Goal: Task Accomplishment & Management: Manage account settings

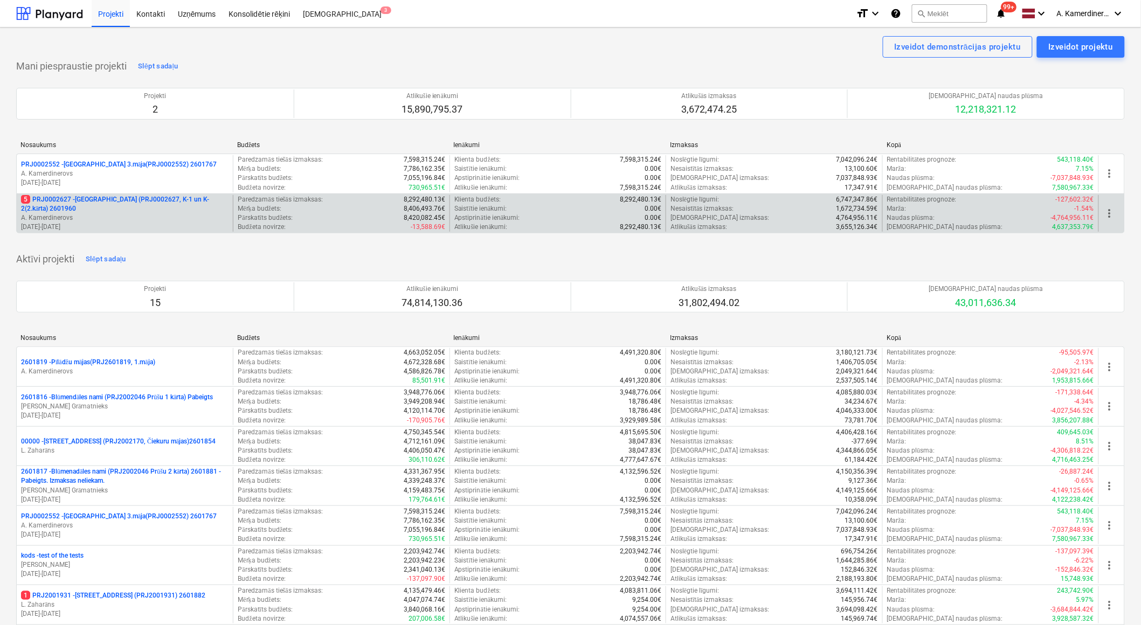
click at [128, 219] on p "A. Kamerdinerovs" at bounding box center [125, 217] width 208 height 9
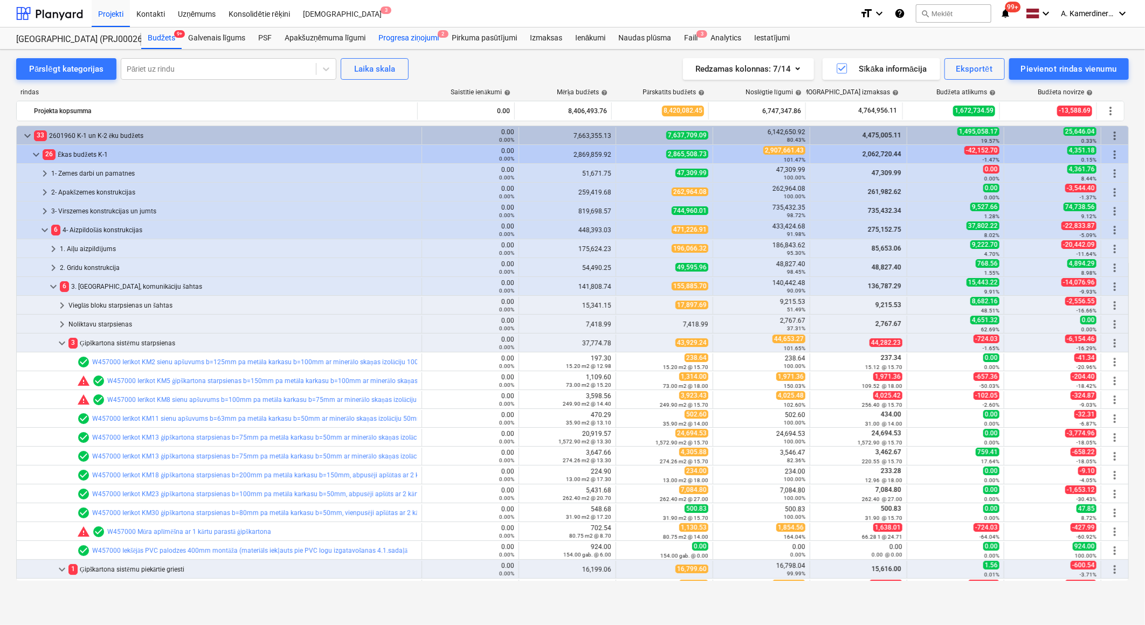
click at [424, 35] on div "Progresa ziņojumi 2" at bounding box center [408, 38] width 73 height 22
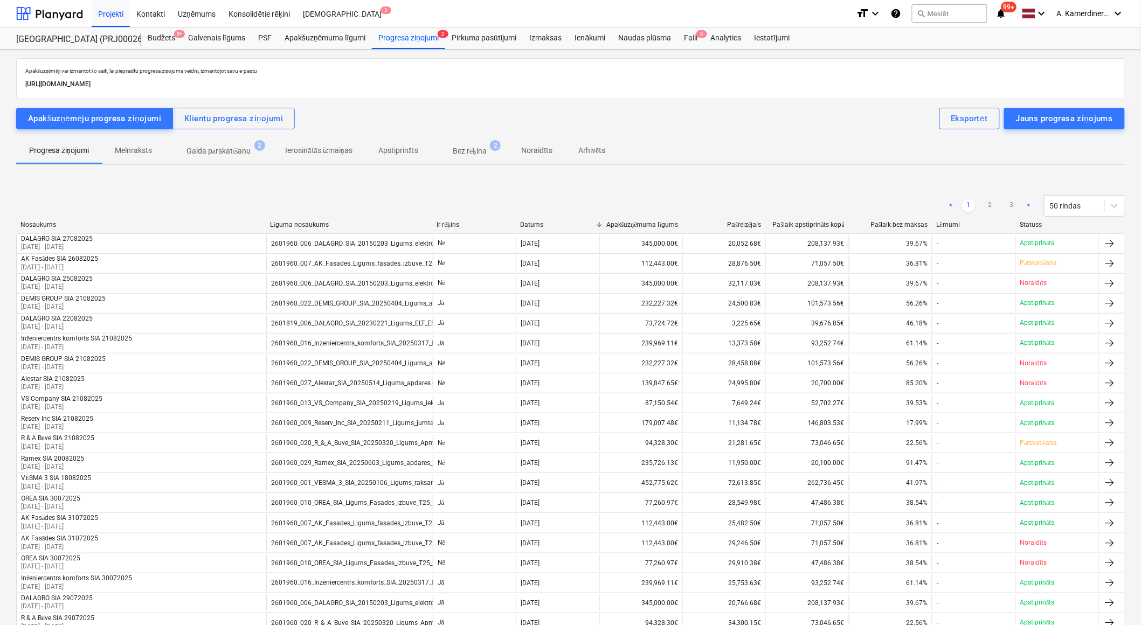
click at [236, 152] on p "Gaida pārskatīšanu" at bounding box center [219, 151] width 65 height 11
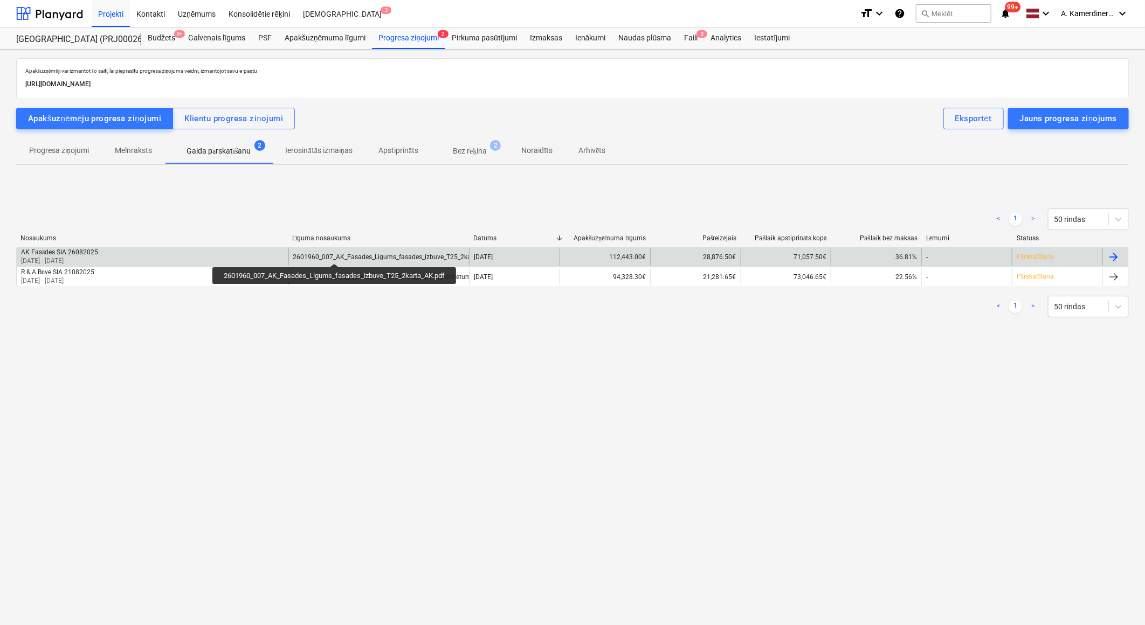
click at [336, 254] on div "2601960_007_AK_Fasades_Ligums_fasades_izbuve_T25_2karta_AK.pdf" at bounding box center [397, 257] width 209 height 8
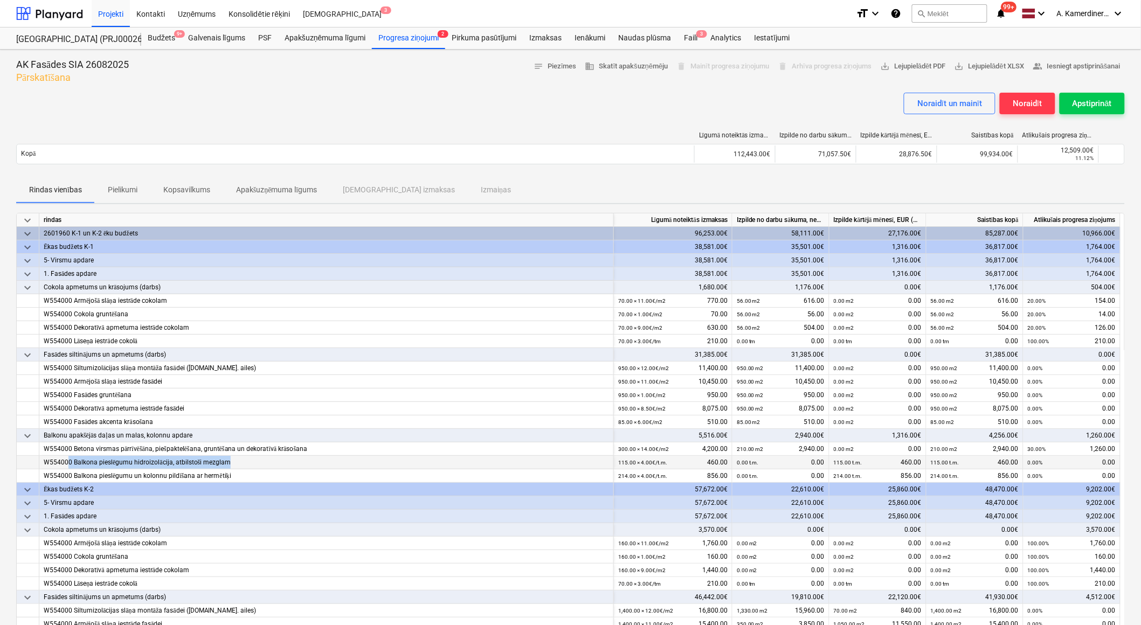
drag, startPoint x: 243, startPoint y: 459, endPoint x: 67, endPoint y: 461, distance: 175.2
click at [67, 461] on div "W554000 Balkona pieslēgumu hidroizolācija, atbilstoši mezglam" at bounding box center [326, 462] width 565 height 13
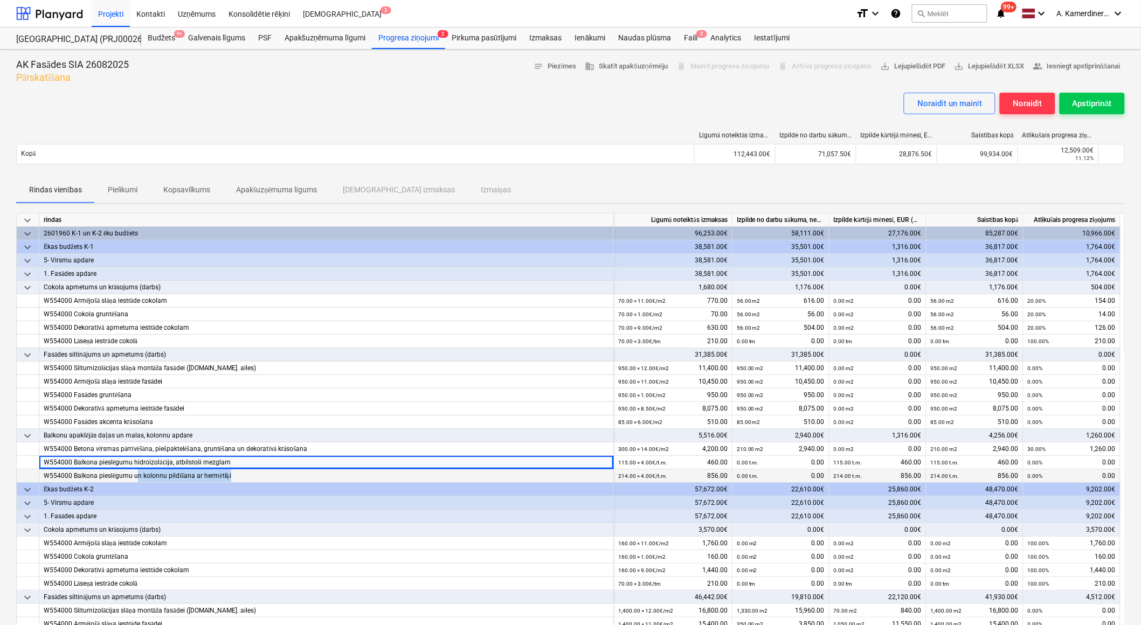
drag, startPoint x: 231, startPoint y: 474, endPoint x: 136, endPoint y: 471, distance: 94.4
click at [136, 471] on div "W554000 Balkona pieslēgumu un kolonnu pildīšana ar hermētiķi" at bounding box center [326, 476] width 565 height 13
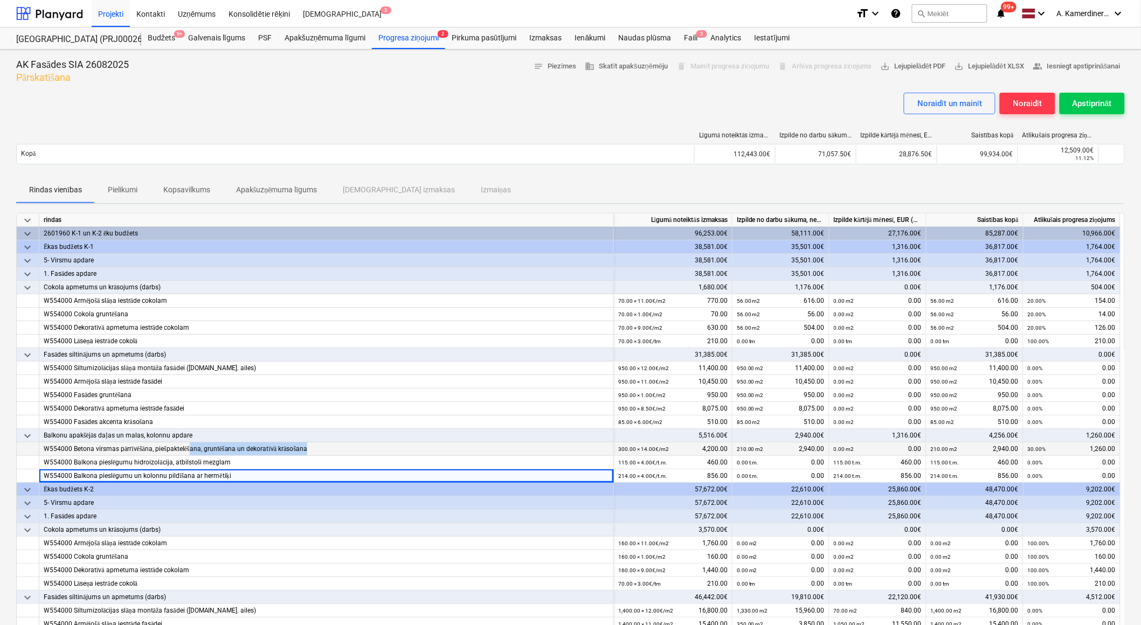
drag, startPoint x: 319, startPoint y: 449, endPoint x: 191, endPoint y: 442, distance: 127.4
click at [191, 443] on div "W554000 Betona virsmas pārrīvēšāna, piešpaktelēšana, gruntēšana un dekoratīvā k…" at bounding box center [326, 449] width 565 height 13
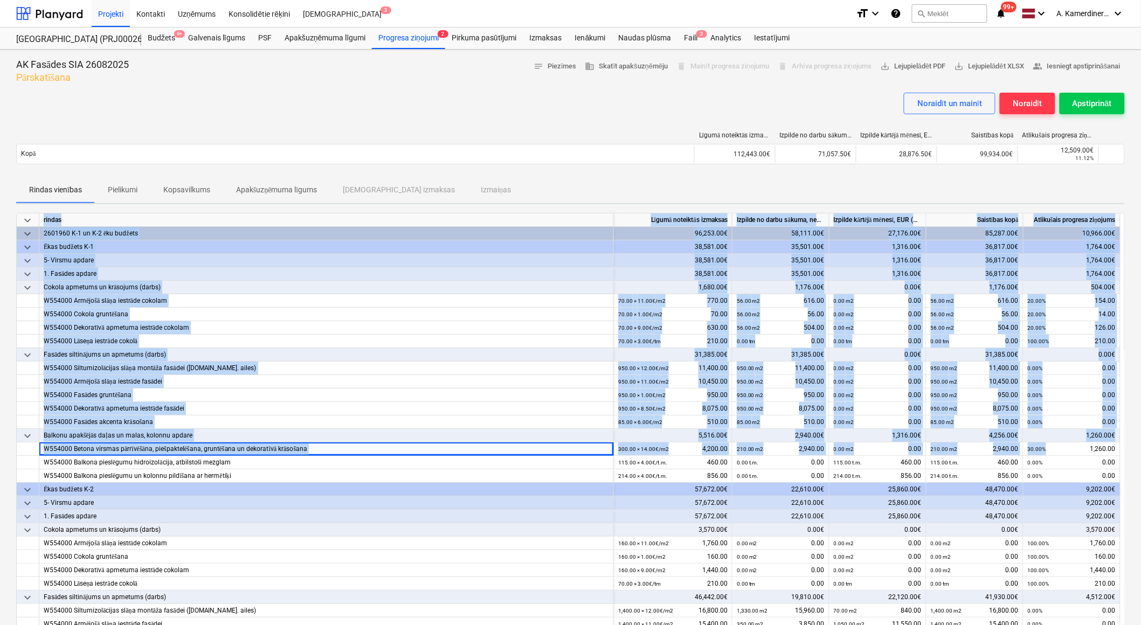
scroll to position [0, 4]
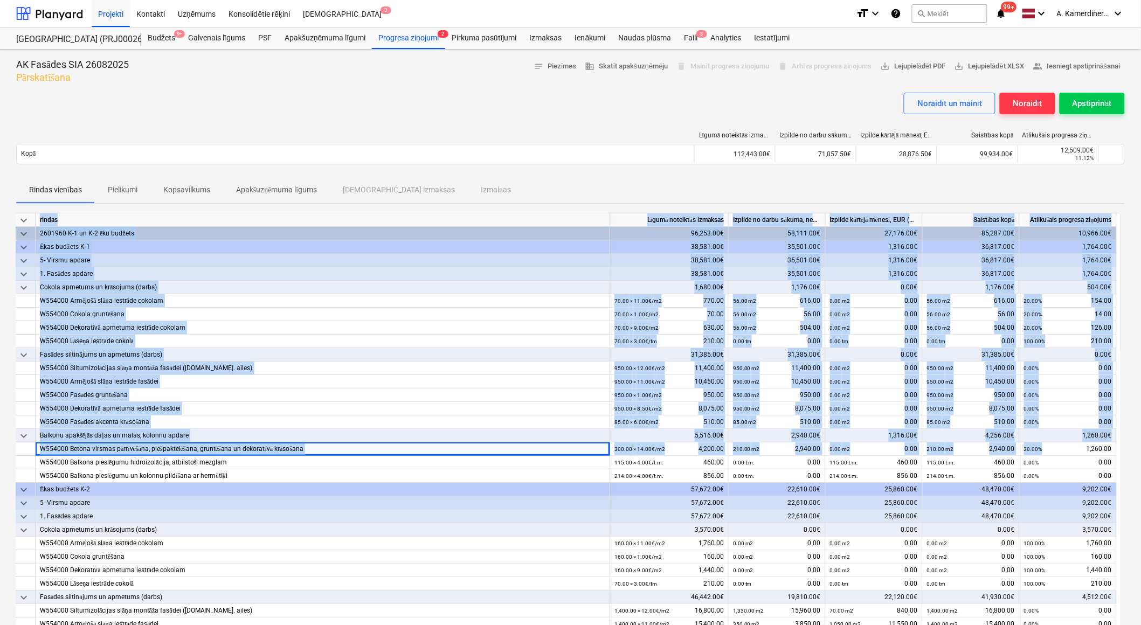
drag, startPoint x: 1092, startPoint y: 448, endPoint x: 1122, endPoint y: 449, distance: 30.2
drag, startPoint x: 1122, startPoint y: 449, endPoint x: 1059, endPoint y: 454, distance: 62.8
click at [1059, 454] on div "30.00% 1,260.00" at bounding box center [1068, 449] width 88 height 13
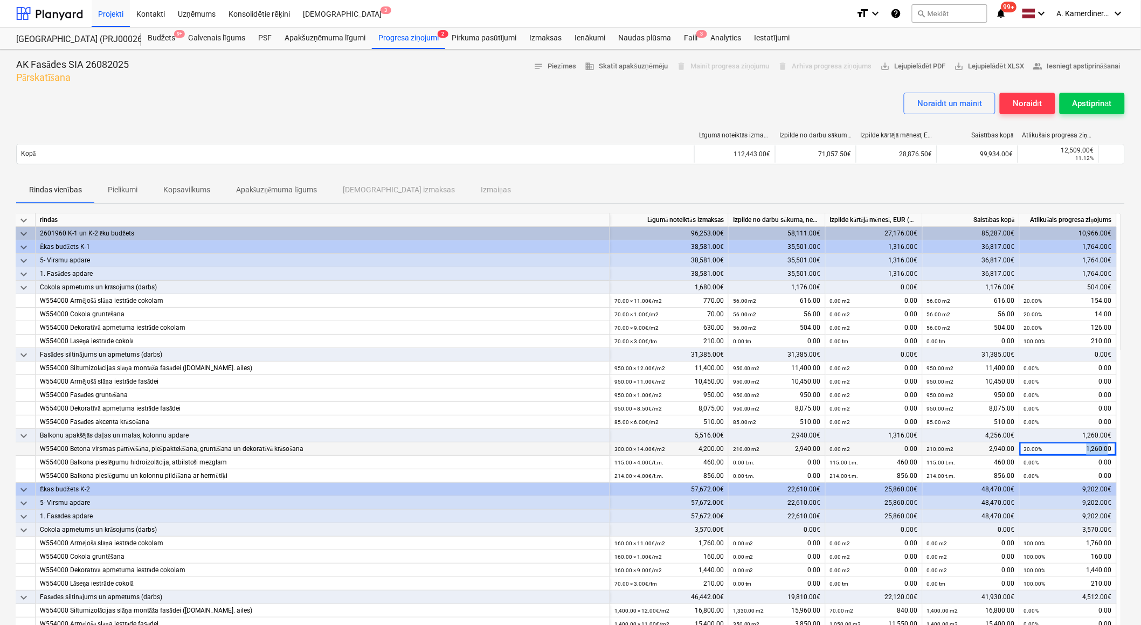
drag, startPoint x: 1081, startPoint y: 450, endPoint x: 1107, endPoint y: 449, distance: 25.9
click at [1107, 449] on div "30.00% 1,260.00" at bounding box center [1068, 449] width 88 height 13
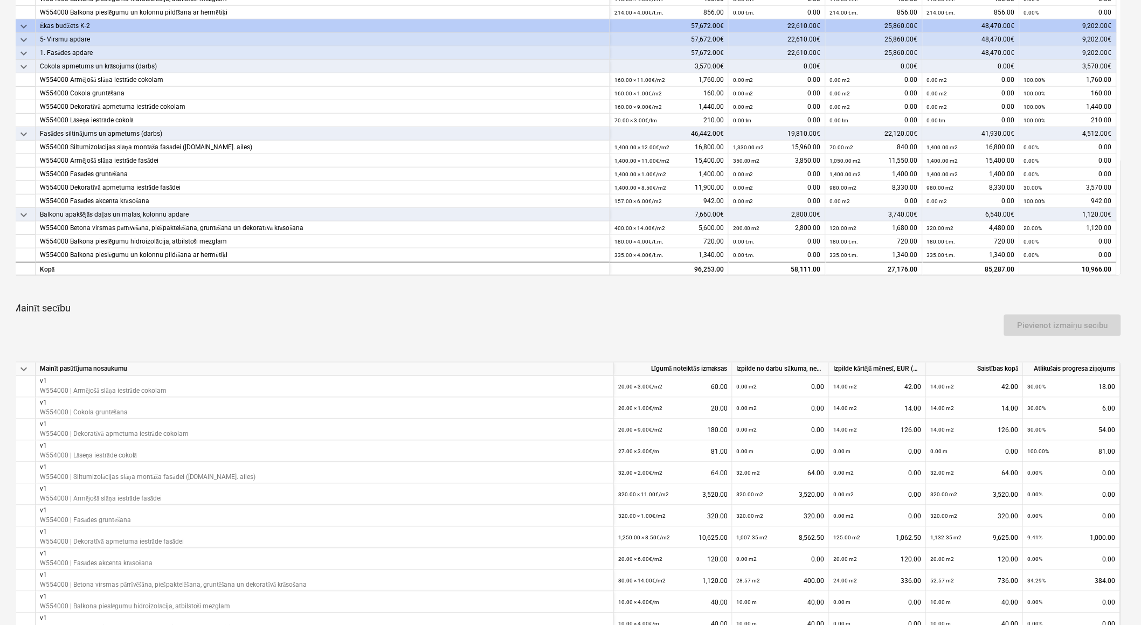
scroll to position [539, 0]
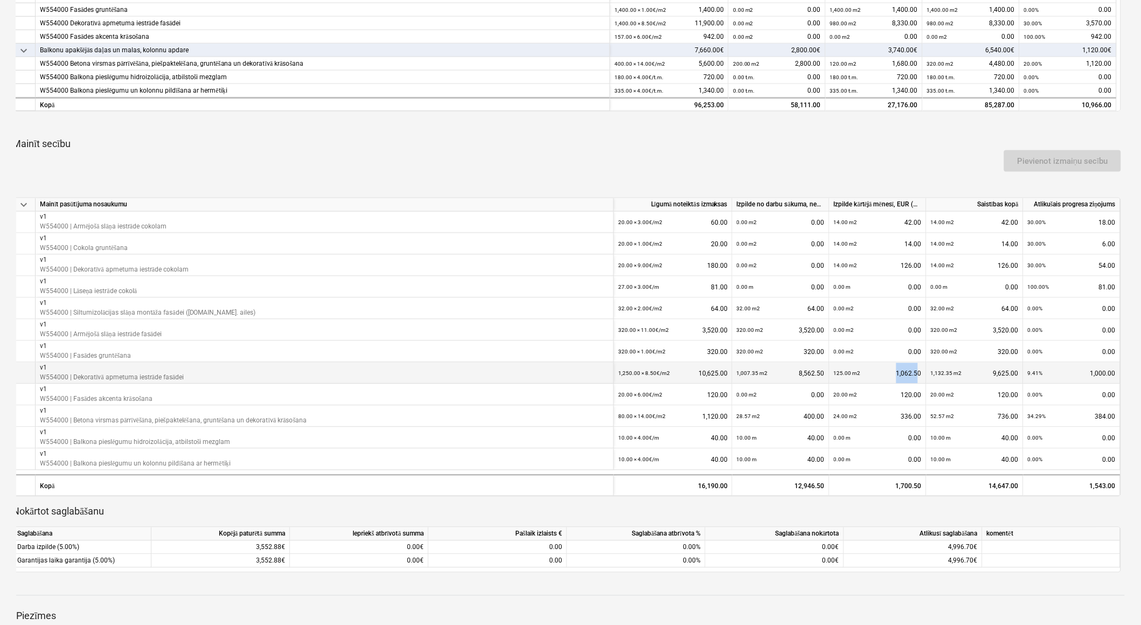
drag, startPoint x: 889, startPoint y: 369, endPoint x: 918, endPoint y: 371, distance: 28.1
click at [918, 371] on div "125.00 m2 1,062.50" at bounding box center [878, 374] width 88 height 22
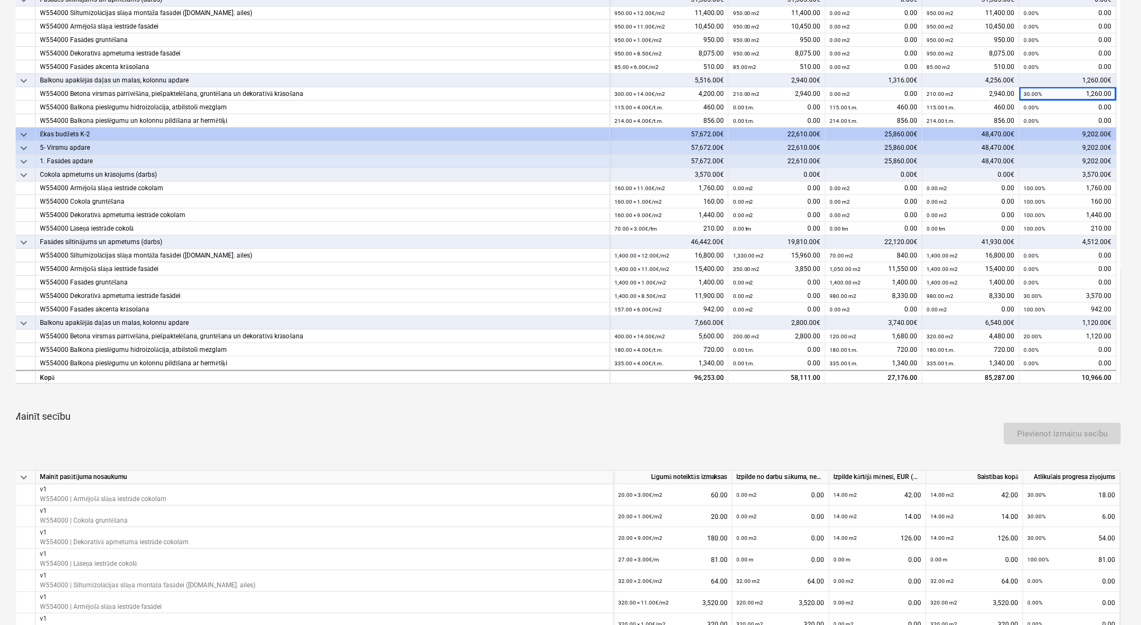
scroll to position [239, 0]
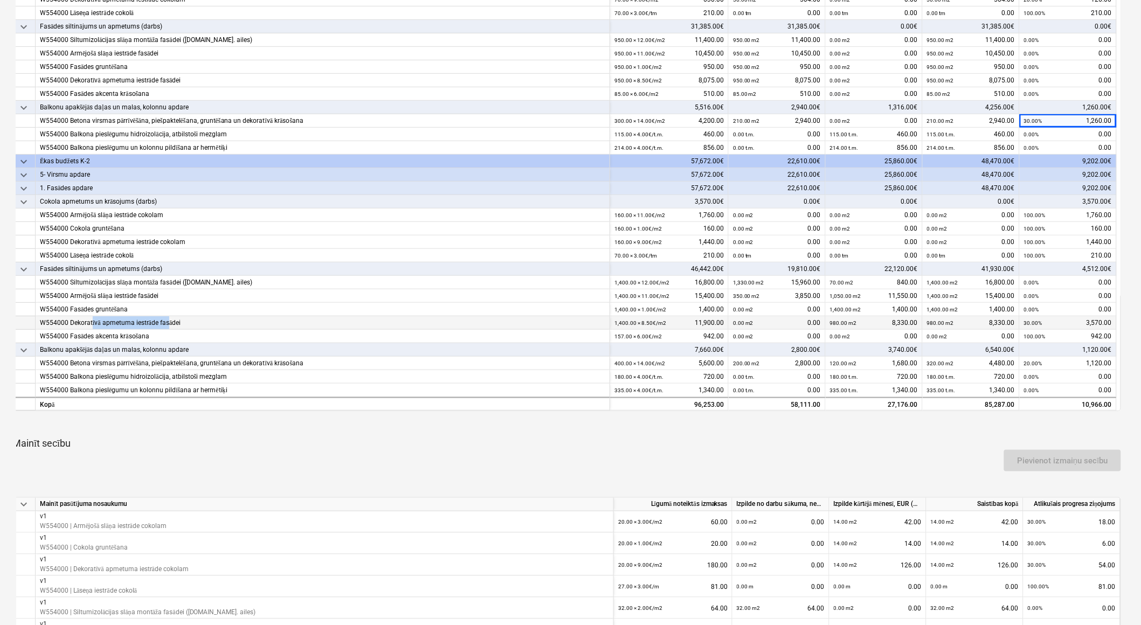
drag, startPoint x: 92, startPoint y: 320, endPoint x: 171, endPoint y: 320, distance: 79.2
click at [171, 320] on div "W554000 Dekoratīvā apmetuma iestrāde fasādei" at bounding box center [322, 322] width 565 height 13
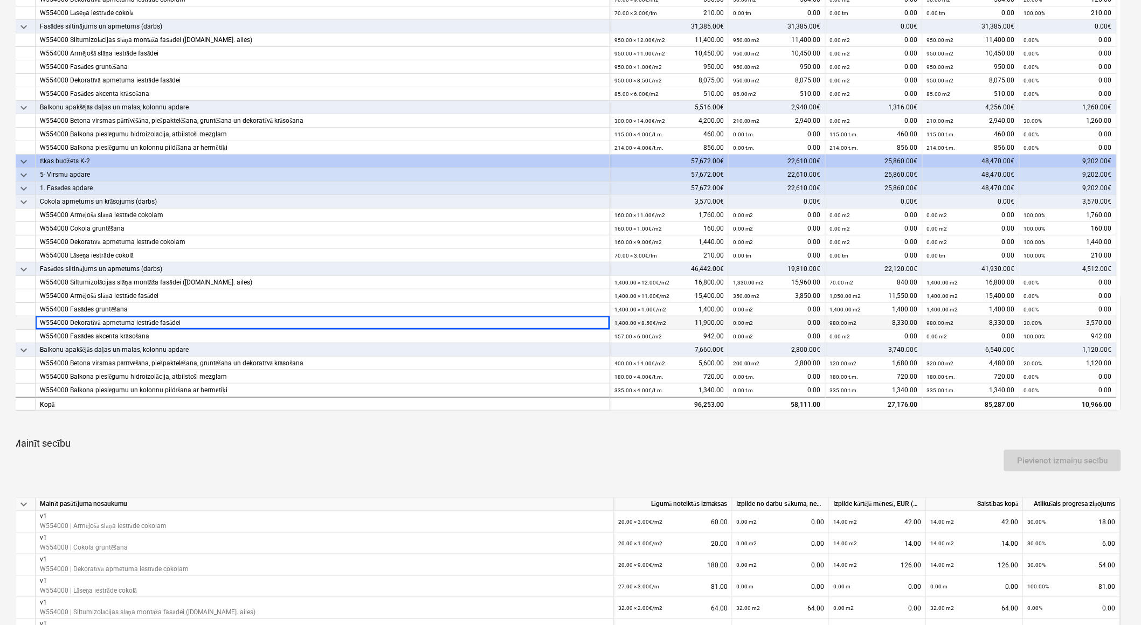
drag, startPoint x: 1085, startPoint y: 322, endPoint x: 1116, endPoint y: 320, distance: 31.3
click at [1116, 320] on div "30.00% 3,570.00" at bounding box center [1068, 322] width 97 height 13
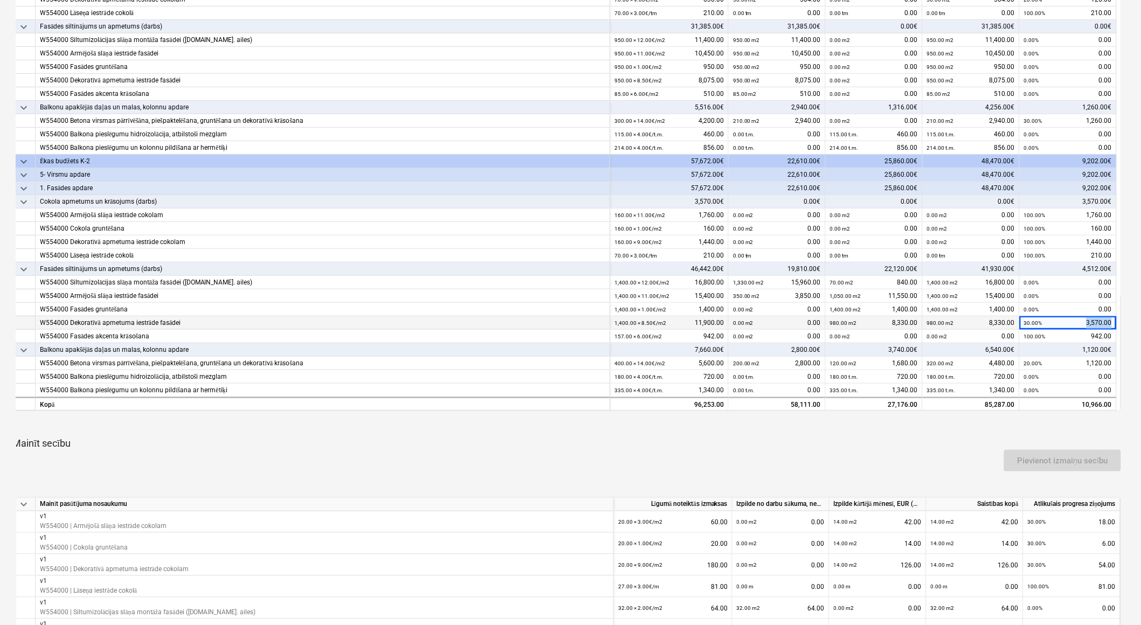
drag, startPoint x: 1109, startPoint y: 320, endPoint x: 1085, endPoint y: 321, distance: 24.3
click at [1085, 321] on div "30.00% 3,570.00" at bounding box center [1068, 322] width 88 height 13
drag, startPoint x: 1091, startPoint y: 336, endPoint x: 1109, endPoint y: 334, distance: 18.5
click at [1109, 334] on div "100.00% 942.00" at bounding box center [1068, 336] width 88 height 13
drag, startPoint x: 1109, startPoint y: 334, endPoint x: 1099, endPoint y: 339, distance: 11.6
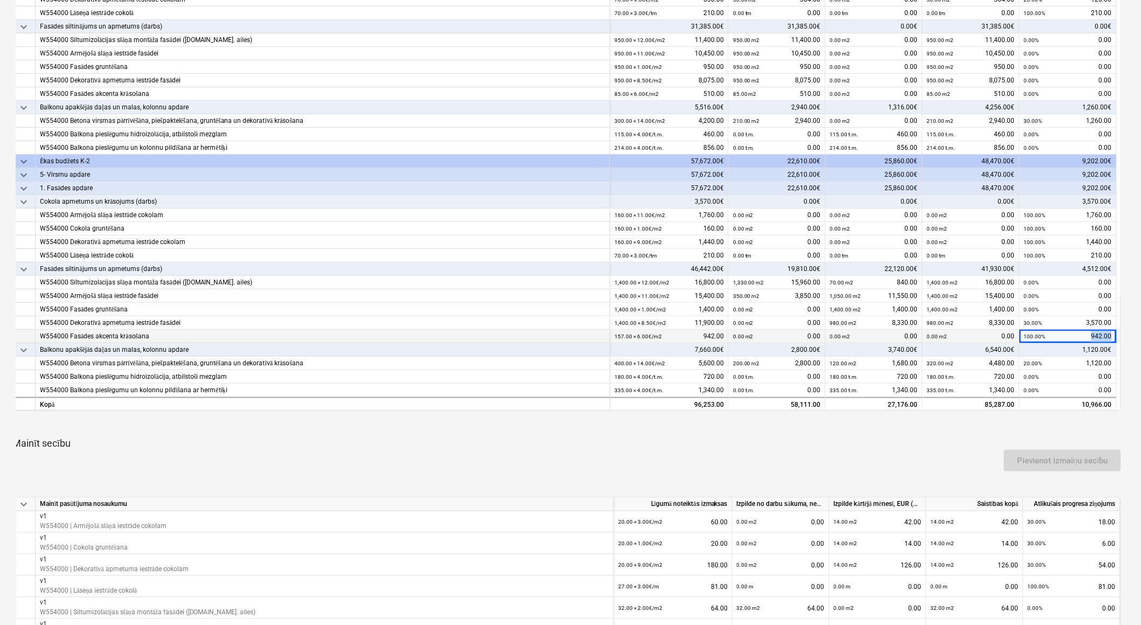
click at [1099, 339] on div "100.00% 942.00" at bounding box center [1068, 336] width 88 height 13
click at [1080, 363] on div "20.00% 1,120.00" at bounding box center [1068, 363] width 88 height 13
drag, startPoint x: 1092, startPoint y: 335, endPoint x: 1113, endPoint y: 333, distance: 21.1
click at [1113, 333] on div "100.00% 942.00" at bounding box center [1068, 336] width 97 height 13
click at [1102, 322] on div "30.00% 3,570.00" at bounding box center [1068, 322] width 88 height 13
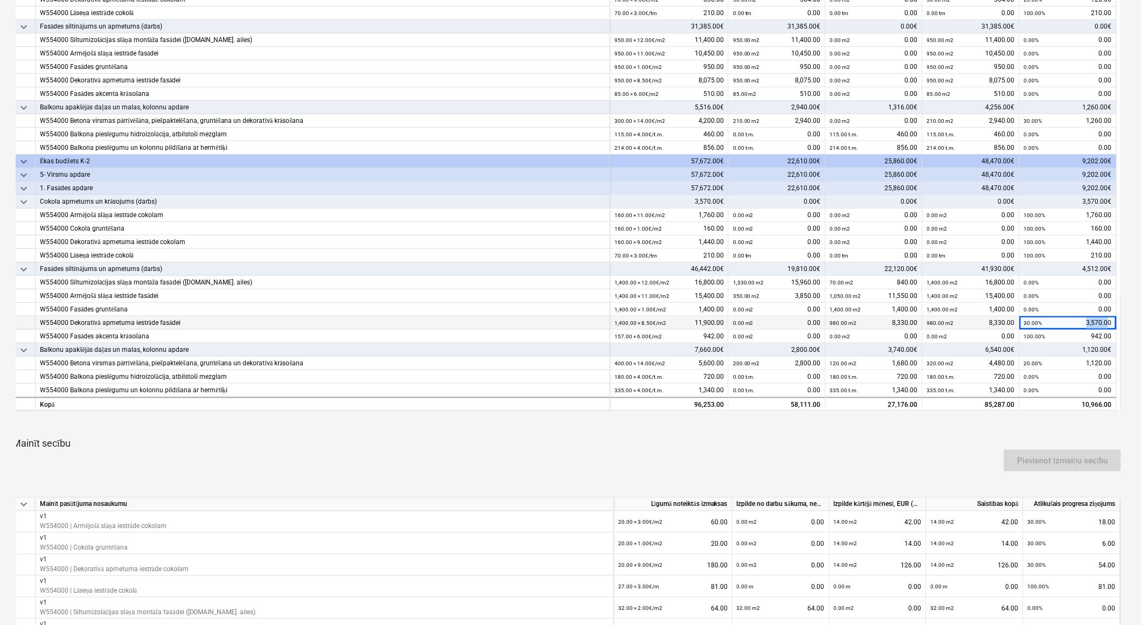
drag, startPoint x: 1084, startPoint y: 323, endPoint x: 1109, endPoint y: 315, distance: 26.1
click at [1109, 316] on div "30.00% 3,570.00" at bounding box center [1068, 322] width 88 height 13
drag, startPoint x: 230, startPoint y: 131, endPoint x: 68, endPoint y: 132, distance: 161.7
click at [68, 132] on div "W554000 Balkona pieslēgumu hidroizolācija, atbilstoši mezglam" at bounding box center [322, 134] width 565 height 13
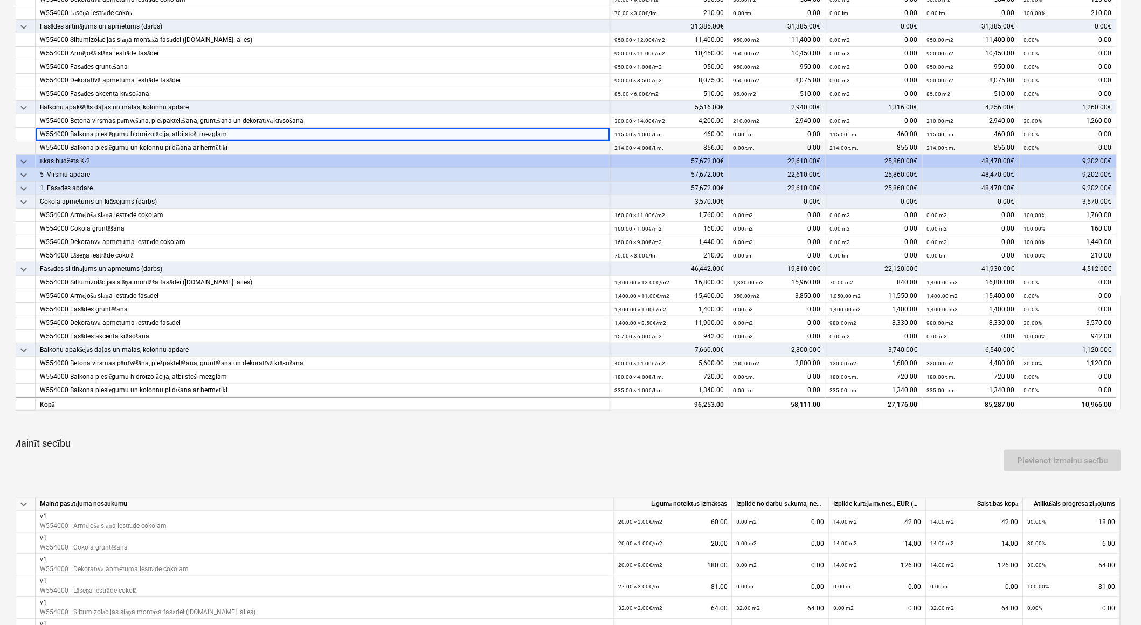
click at [233, 144] on div "W554000 Balkona pieslēgumu un kolonnu pildīšana ar hermētiķi" at bounding box center [322, 147] width 565 height 13
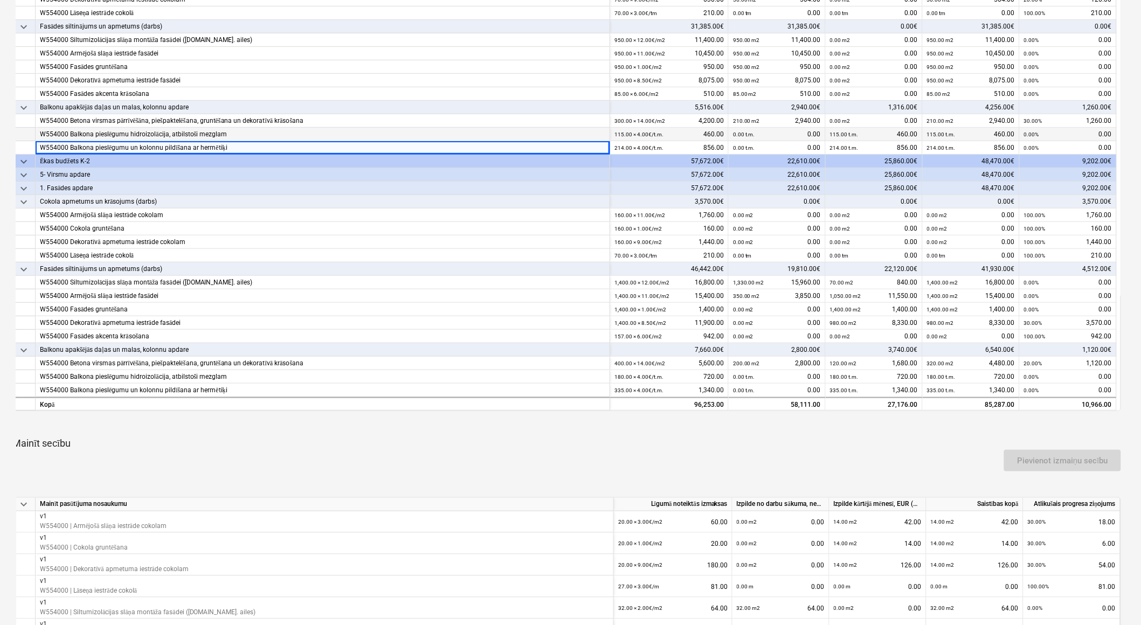
click at [232, 130] on div "W554000 Balkona pieslēgumu hidroizolācija, atbilstoši mezglam" at bounding box center [322, 134] width 565 height 13
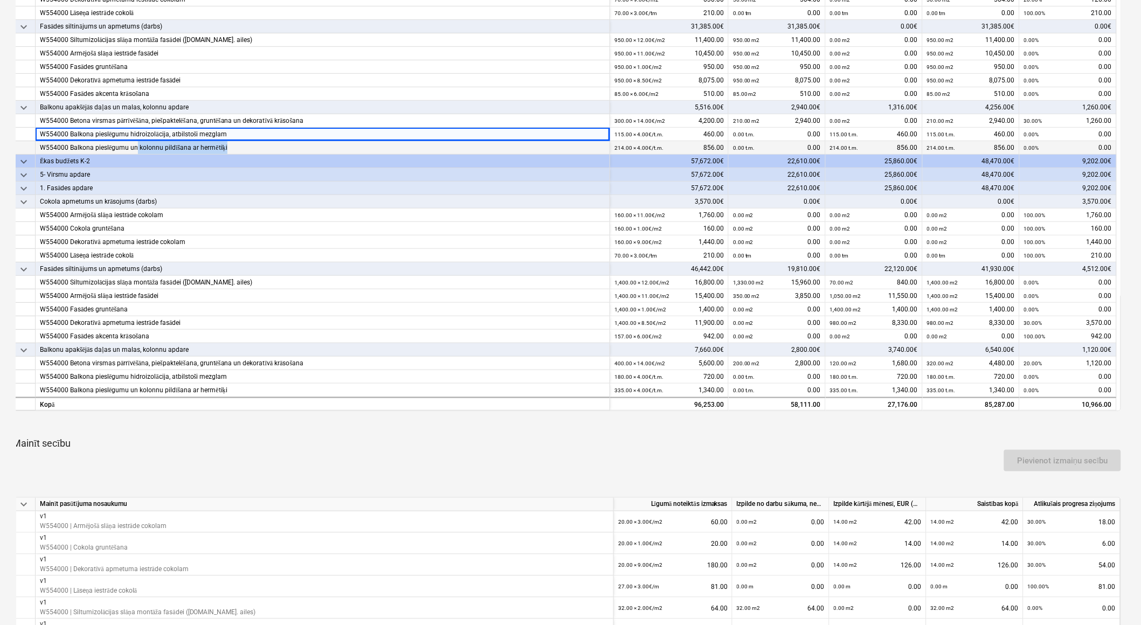
drag, startPoint x: 136, startPoint y: 146, endPoint x: 228, endPoint y: 142, distance: 92.3
click at [228, 142] on div "W554000 Balkona pieslēgumu un kolonnu pildīšana ar hermētiķi" at bounding box center [322, 147] width 565 height 13
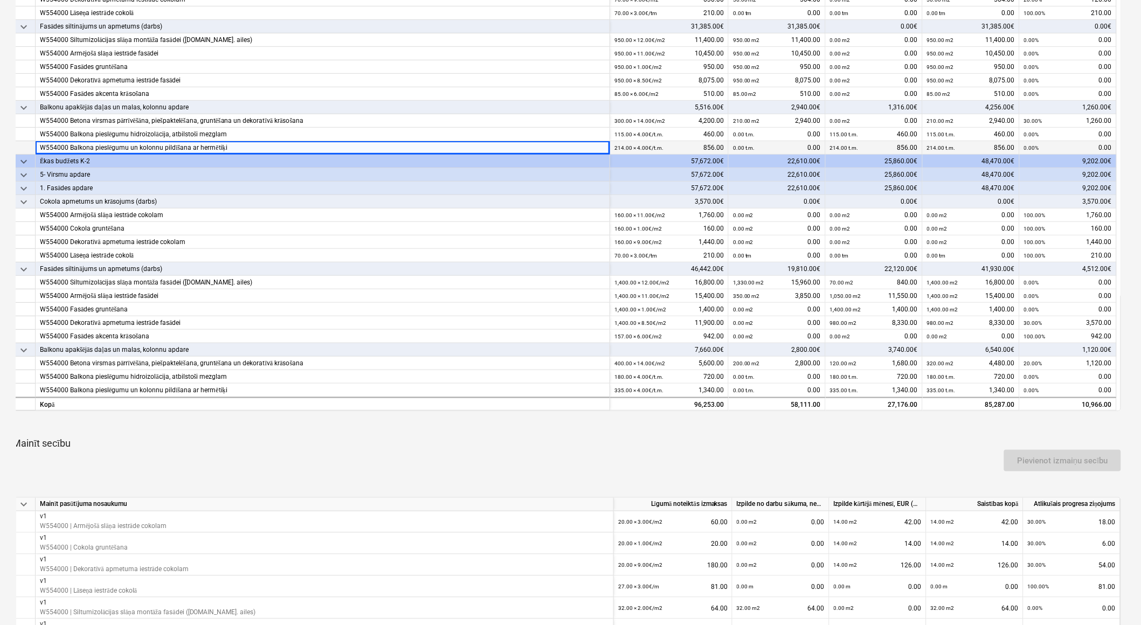
click at [896, 149] on div "214.00 t.m. 856.00" at bounding box center [874, 147] width 88 height 13
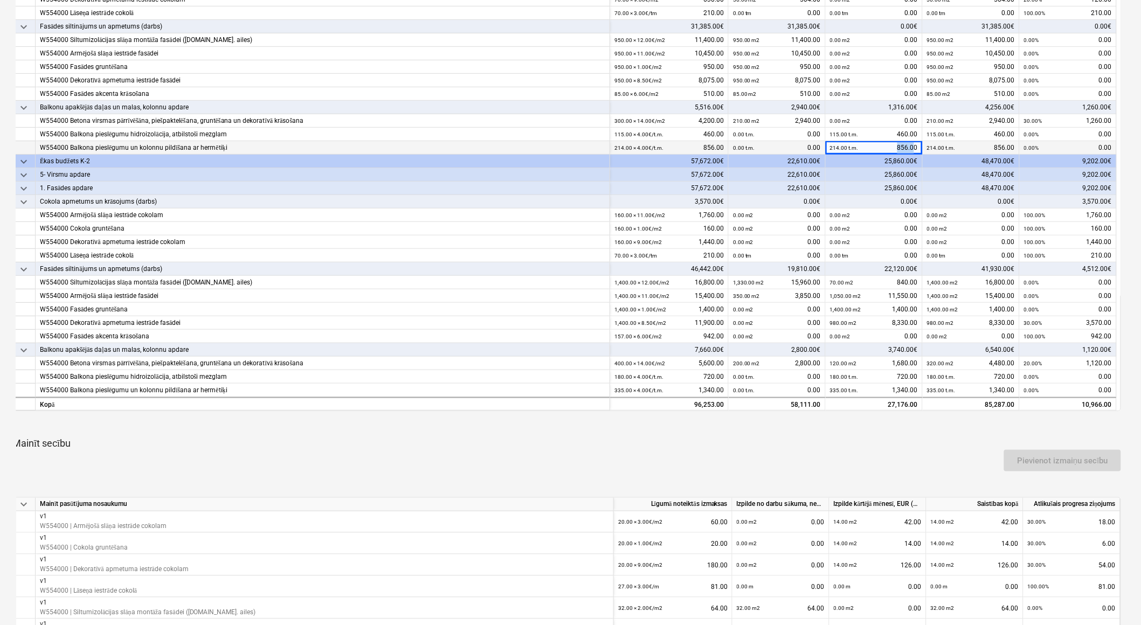
drag, startPoint x: 896, startPoint y: 149, endPoint x: 914, endPoint y: 148, distance: 17.3
click at [914, 148] on div "214.00 t.m. 856.00" at bounding box center [874, 147] width 88 height 13
click at [899, 130] on div "115.00 t.m. 460.00" at bounding box center [874, 134] width 88 height 13
drag, startPoint x: 899, startPoint y: 130, endPoint x: 914, endPoint y: 146, distance: 21.8
click at [914, 146] on div "214.00 t.m. 856.00" at bounding box center [874, 147] width 88 height 13
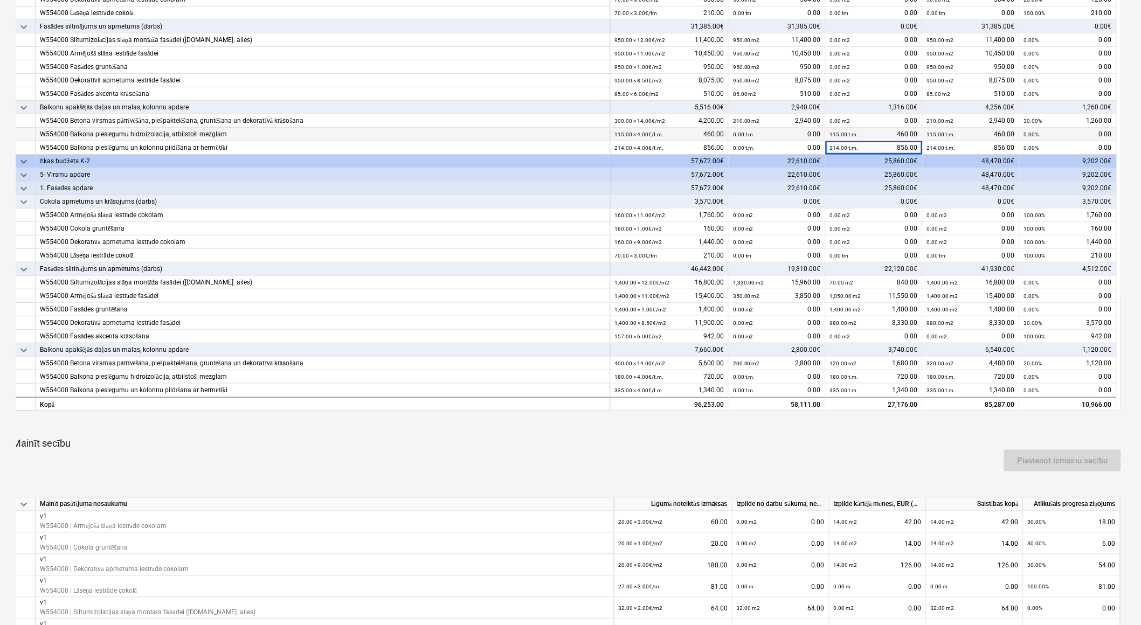
click at [207, 133] on div "W554000 Balkona pieslēgumu hidroizolācija, atbilstoši mezglam" at bounding box center [322, 134] width 565 height 13
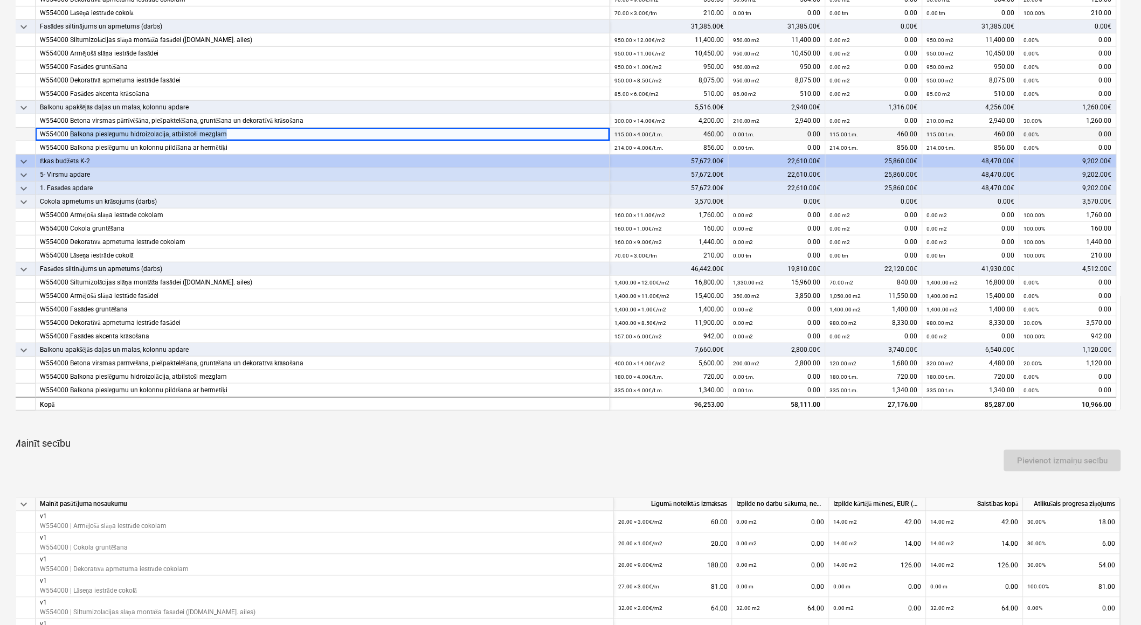
drag, startPoint x: 68, startPoint y: 135, endPoint x: 225, endPoint y: 128, distance: 157.5
click at [225, 128] on div "W554000 Balkona pieslēgumu hidroizolācija, atbilstoši mezglam" at bounding box center [322, 134] width 565 height 13
drag, startPoint x: 225, startPoint y: 128, endPoint x: 126, endPoint y: 117, distance: 100.4
click at [126, 117] on div "W554000 Betona virsmas pārrīvēšāna, piešpaktelēšana, gruntēšana un dekoratīvā k…" at bounding box center [322, 120] width 565 height 13
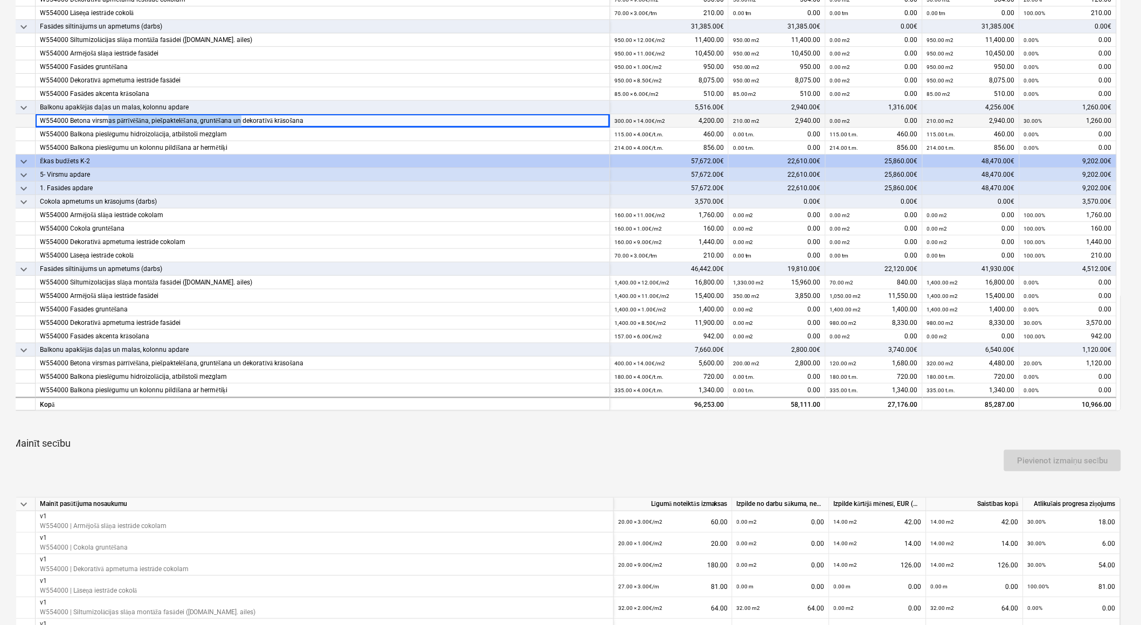
drag, startPoint x: 106, startPoint y: 116, endPoint x: 243, endPoint y: 115, distance: 136.9
click at [243, 115] on div "W554000 Betona virsmas pārrīvēšāna, piešpaktelēšana, gruntēšana un dekoratīvā k…" at bounding box center [322, 120] width 565 height 13
drag, startPoint x: 243, startPoint y: 115, endPoint x: 137, endPoint y: 130, distance: 106.1
click at [137, 130] on div "W554000 Balkona pieslēgumu hidroizolācija, atbilstoši mezglam" at bounding box center [322, 134] width 565 height 13
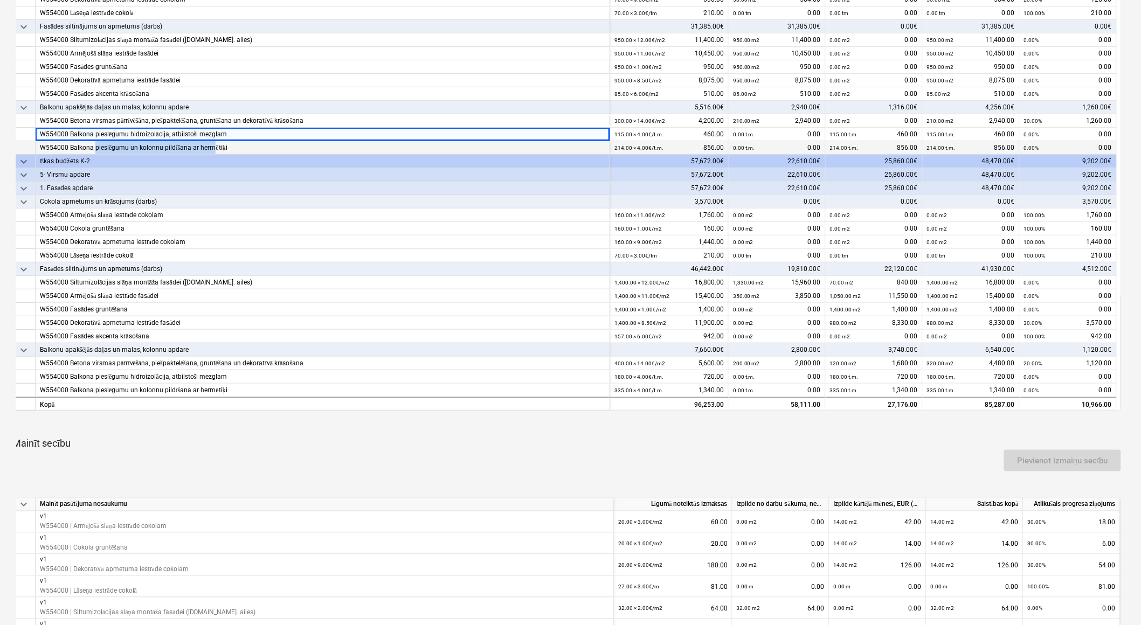
drag, startPoint x: 137, startPoint y: 130, endPoint x: 212, endPoint y: 144, distance: 76.2
click at [212, 144] on div "W554000 Balkona pieslēgumu un kolonnu pildīšana ar hermētiķi" at bounding box center [322, 147] width 565 height 13
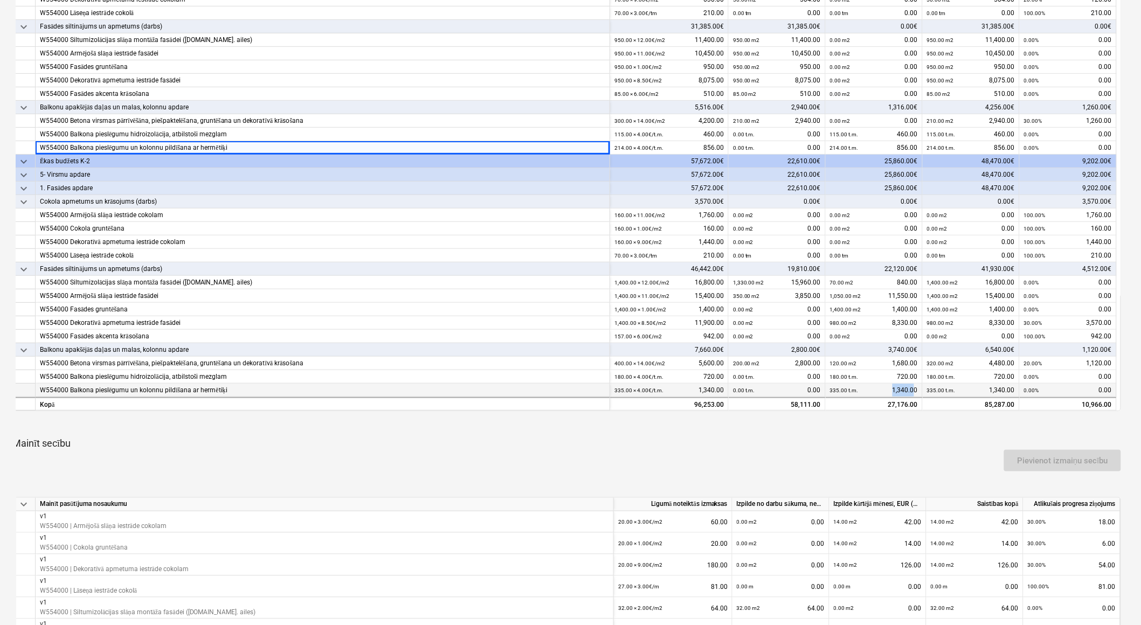
drag, startPoint x: 889, startPoint y: 387, endPoint x: 914, endPoint y: 385, distance: 24.8
click at [914, 385] on div "335.00 t.m. 1,340.00" at bounding box center [874, 390] width 88 height 13
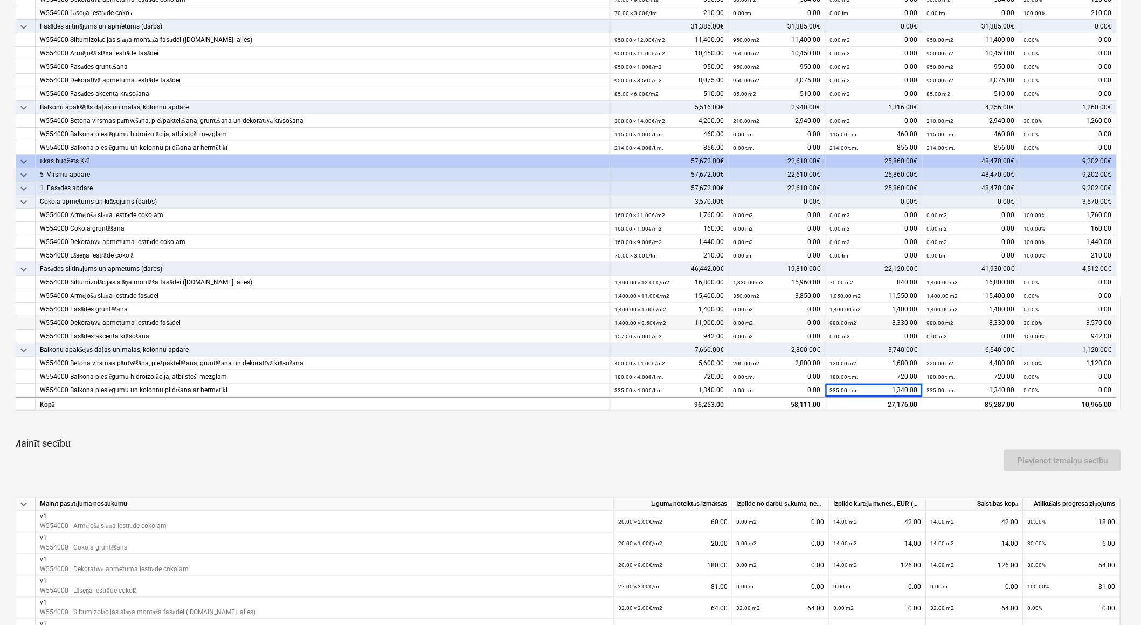
drag, startPoint x: 1086, startPoint y: 324, endPoint x: 1113, endPoint y: 322, distance: 27.0
click at [1113, 322] on div "30.00% 3,570.00" at bounding box center [1068, 322] width 97 height 13
drag, startPoint x: 1092, startPoint y: 336, endPoint x: 1109, endPoint y: 335, distance: 17.3
click at [1109, 335] on div "100.00% 942.00" at bounding box center [1068, 336] width 88 height 13
drag, startPoint x: 1109, startPoint y: 335, endPoint x: 1095, endPoint y: 322, distance: 18.3
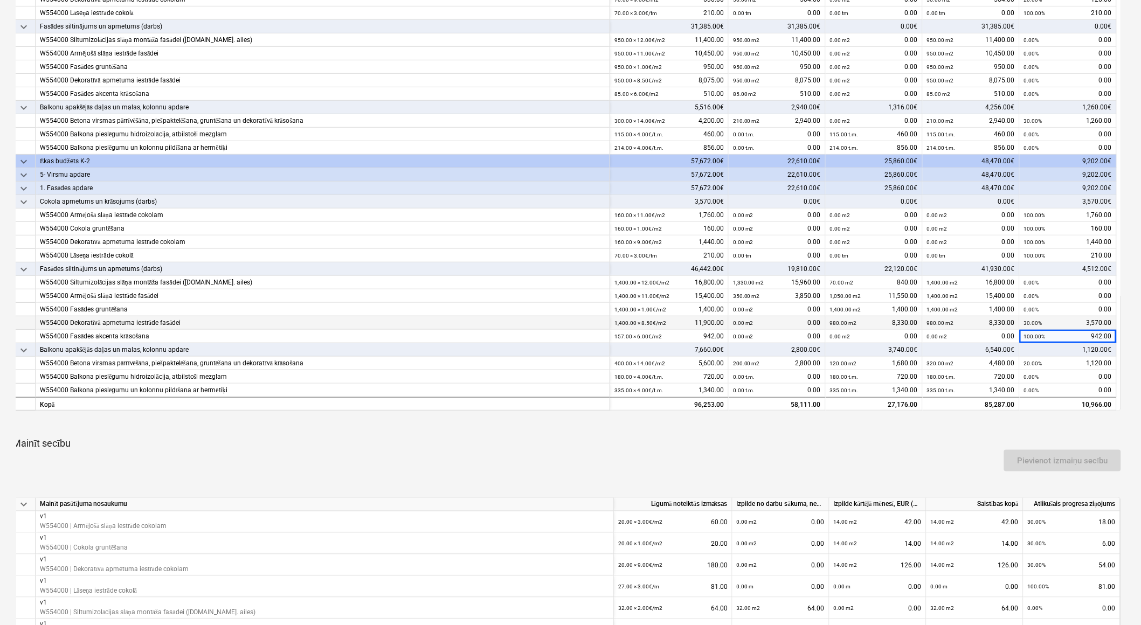
click at [1095, 322] on div "30.00% 3,570.00" at bounding box center [1068, 322] width 88 height 13
drag, startPoint x: 1091, startPoint y: 321, endPoint x: 1112, endPoint y: 321, distance: 21.0
click at [1112, 321] on div "30.00% 3,570.00" at bounding box center [1068, 322] width 97 height 13
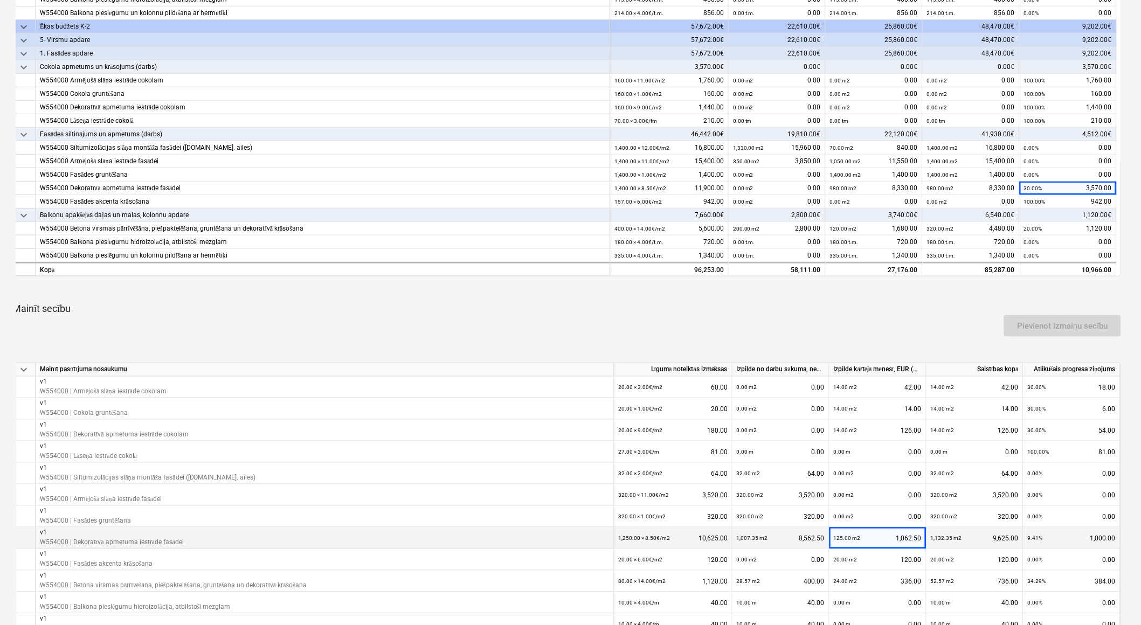
scroll to position [539, 0]
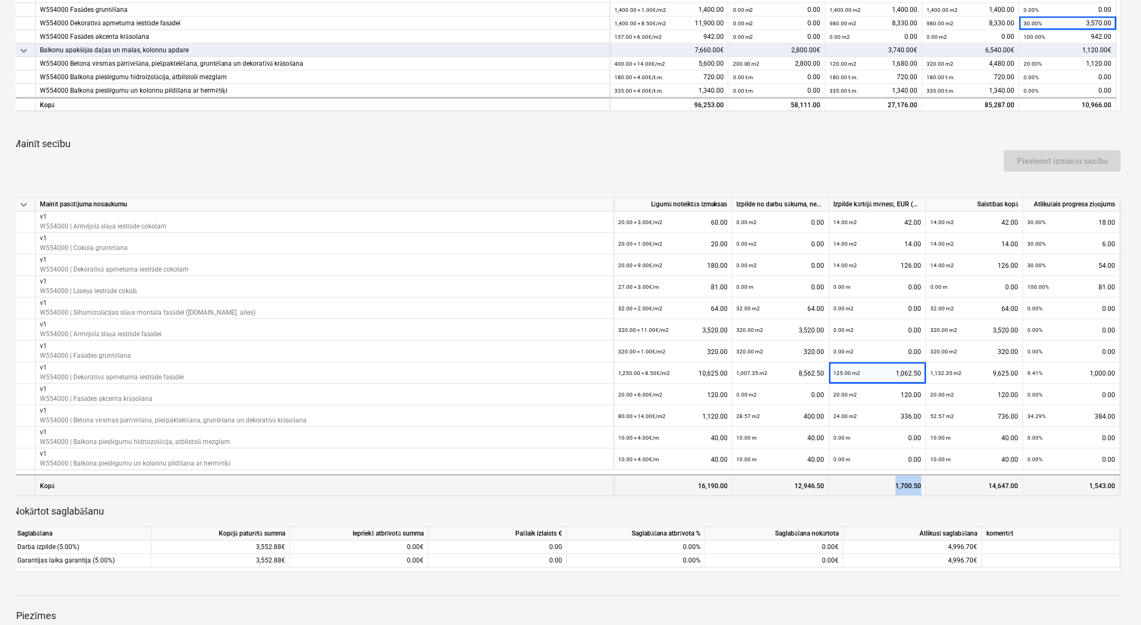
drag, startPoint x: 893, startPoint y: 487, endPoint x: 923, endPoint y: 487, distance: 29.6
click at [923, 487] on div "1,700.50" at bounding box center [878, 486] width 97 height 22
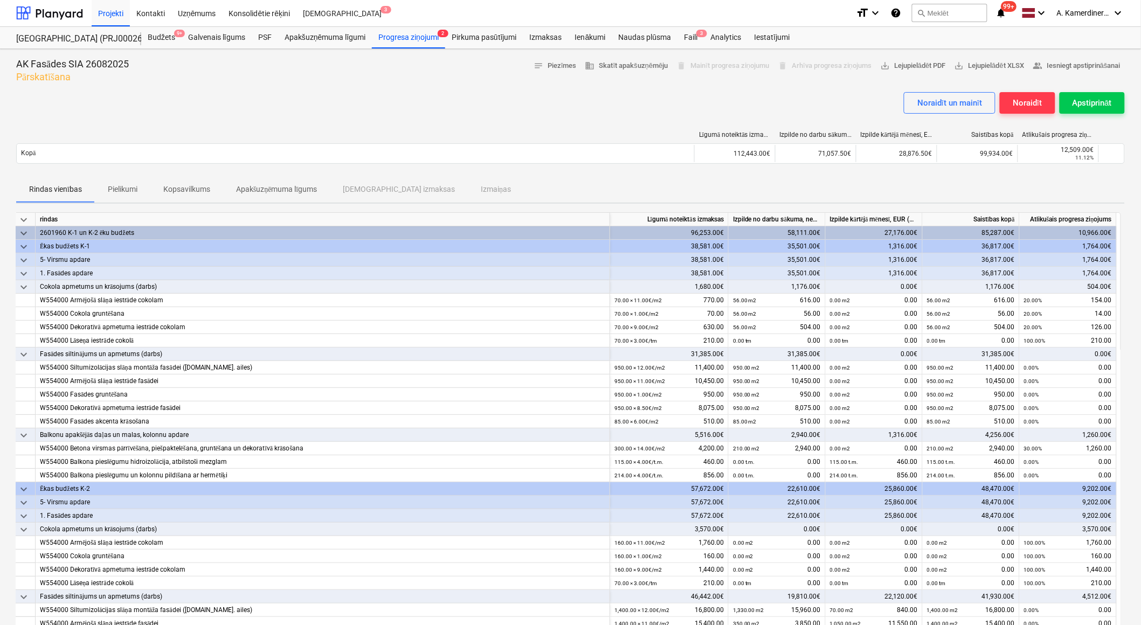
scroll to position [0, 0]
click at [1031, 105] on div "Noraidīt" at bounding box center [1027, 103] width 29 height 14
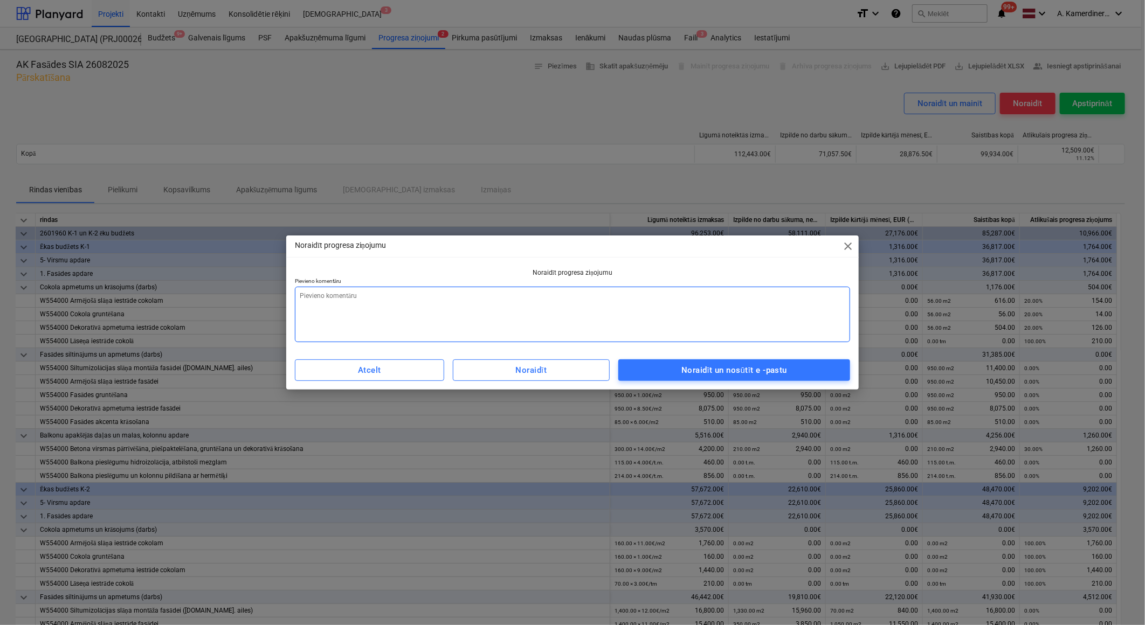
click at [698, 301] on textarea at bounding box center [572, 315] width 555 height 56
type textarea "x"
type textarea "l"
type textarea "x"
type textarea "la"
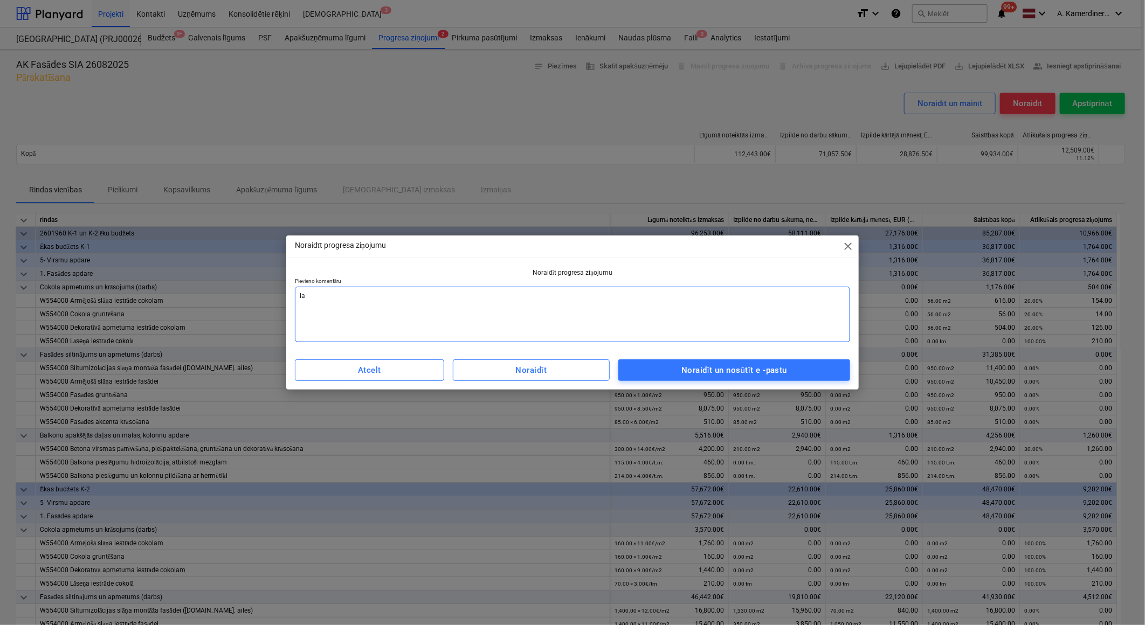
type textarea "x"
type textarea "lab"
type textarea "x"
type textarea "labo"
type textarea "x"
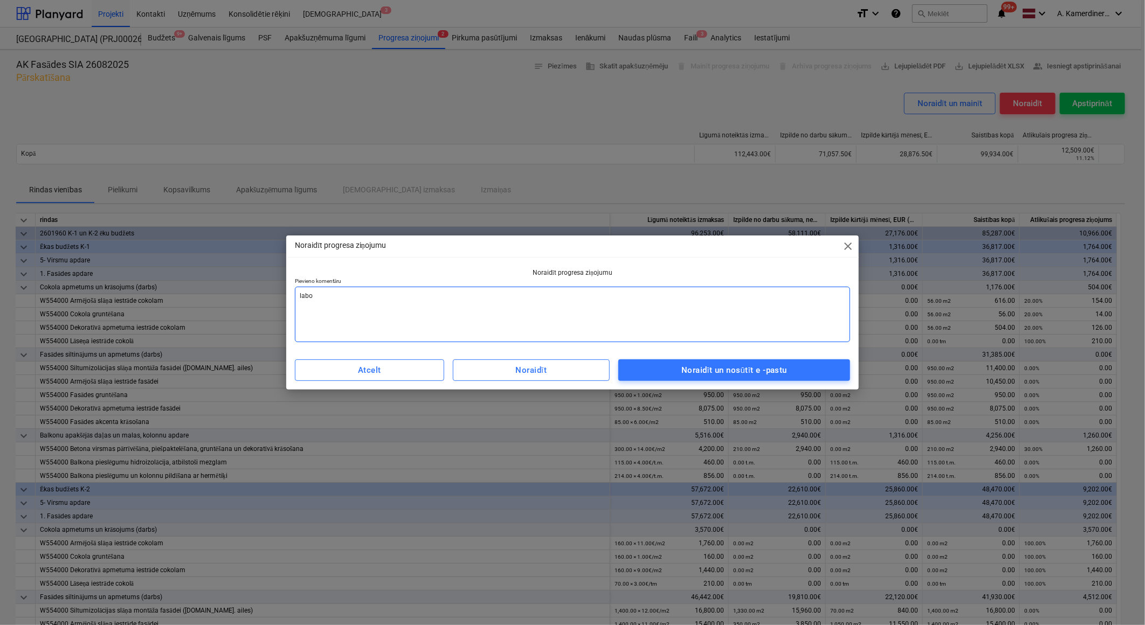
type textarea "lab"
type textarea "x"
type textarea "la"
type textarea "x"
type textarea "l"
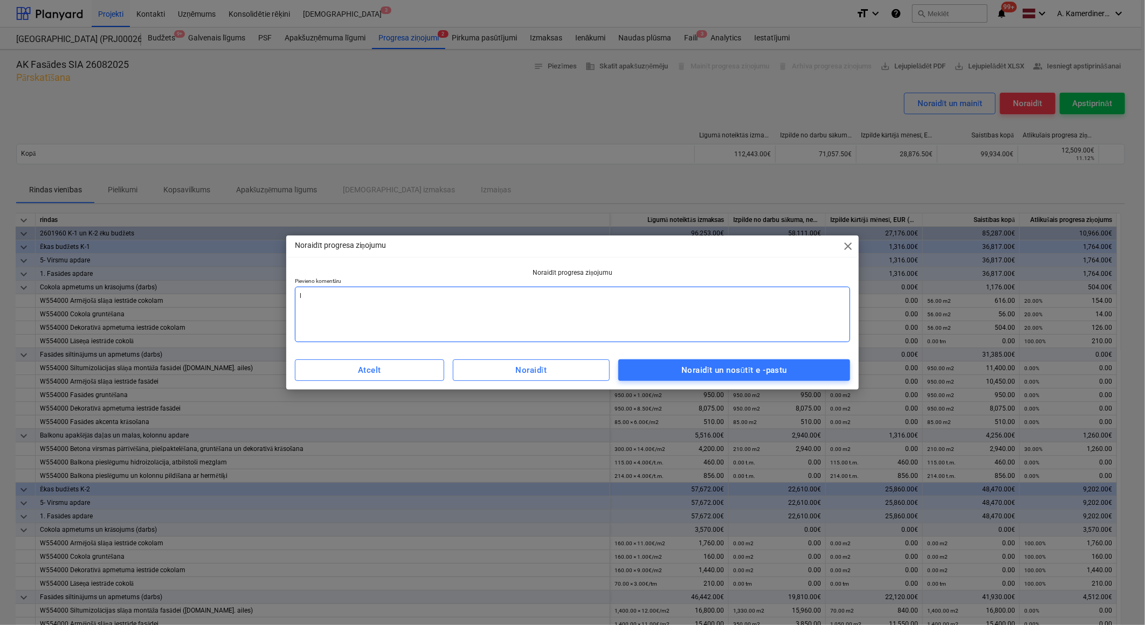
type textarea "x"
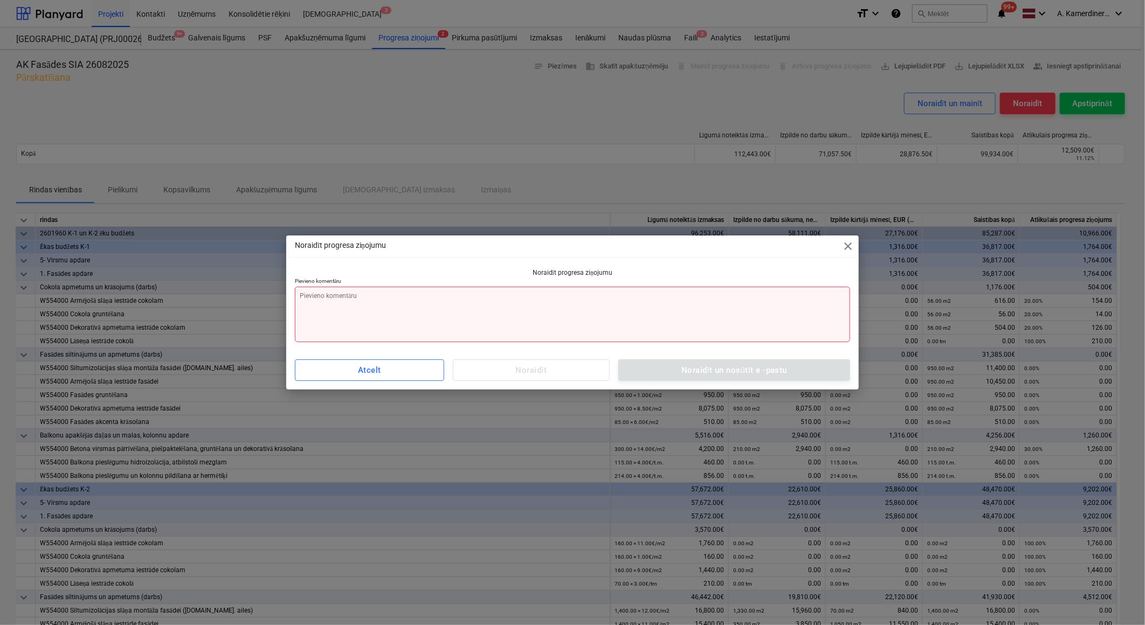
type textarea "x"
type textarea "a"
type textarea "x"
type textarea "ap"
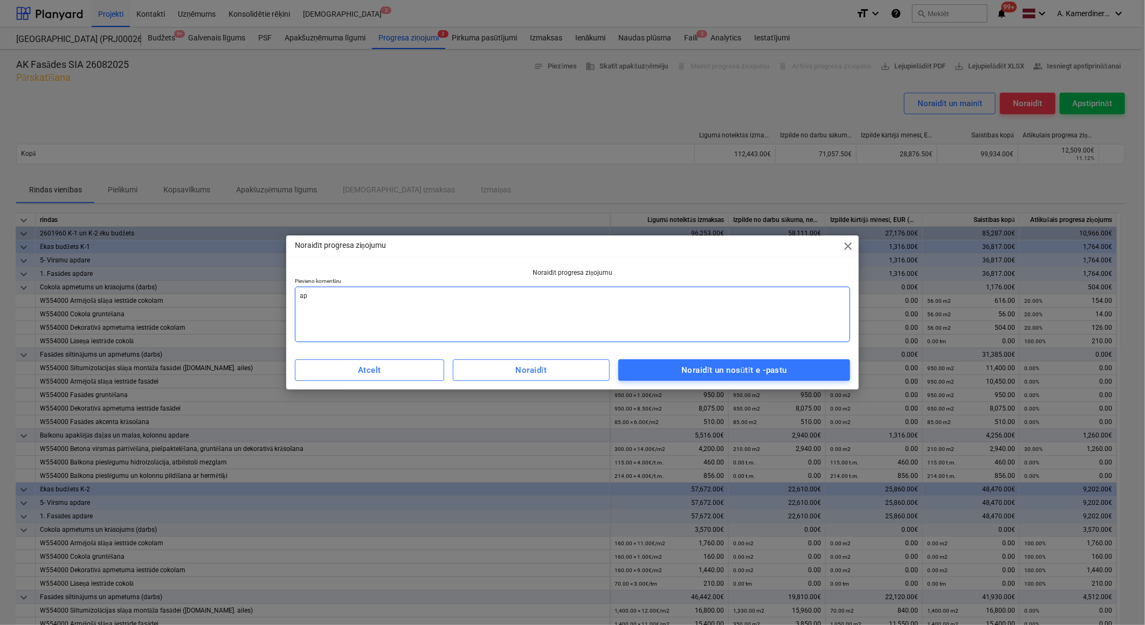
type textarea "x"
type textarea "apj"
type textarea "x"
type textarea "apjo"
type textarea "x"
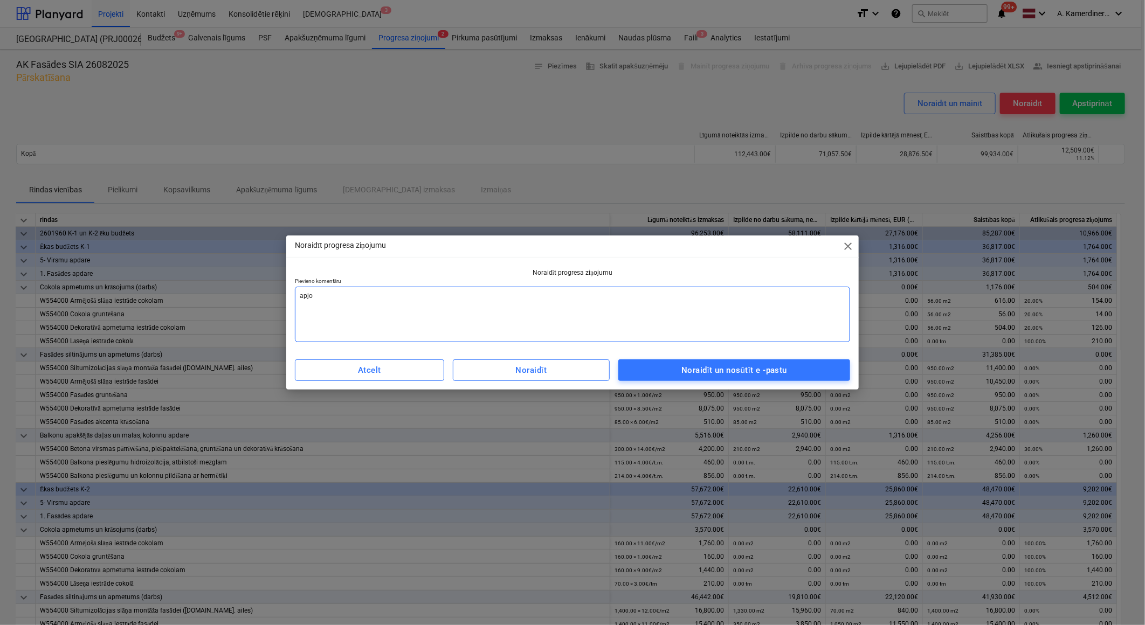
type textarea "apjom"
type textarea "x"
type textarea "apjomi"
type textarea "x"
type textarea "apjomi"
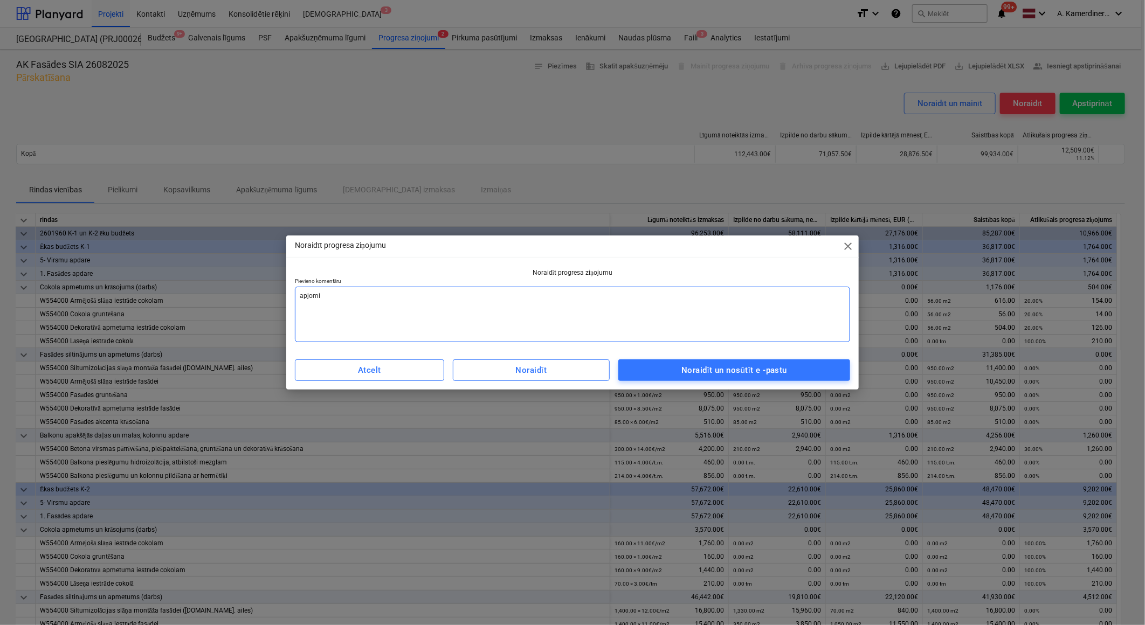
type textarea "x"
type textarea "apjomi n"
type textarea "x"
type textarea "apjomi ne"
type textarea "x"
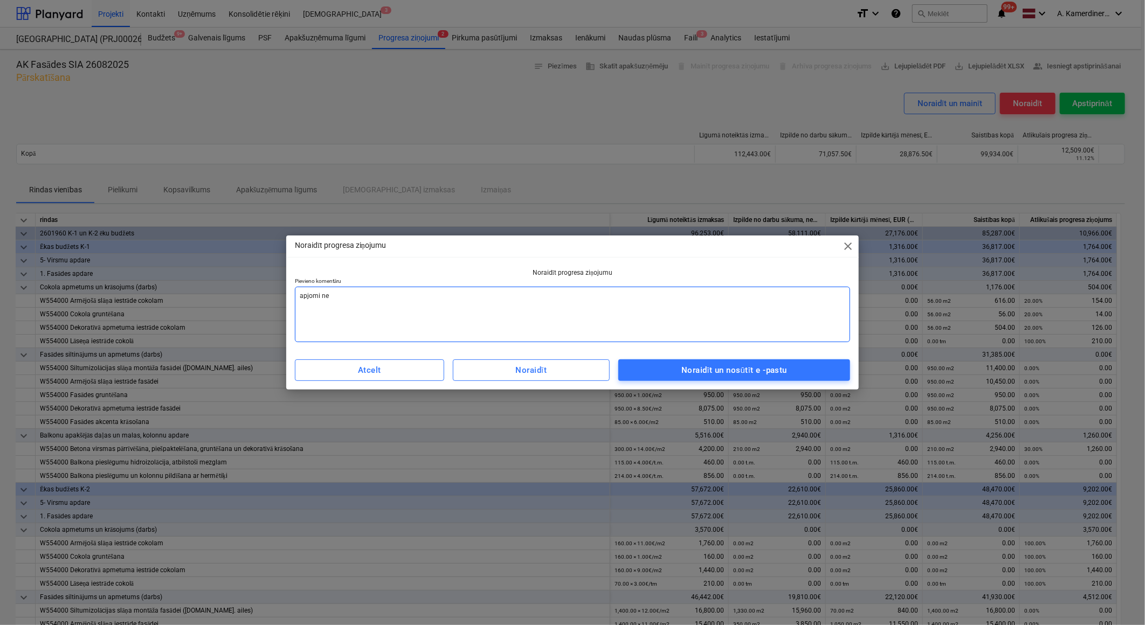
type textarea "apjomi nea"
type textarea "x"
type textarea "apjomi neat"
type textarea "x"
type textarea "apjomi neatb"
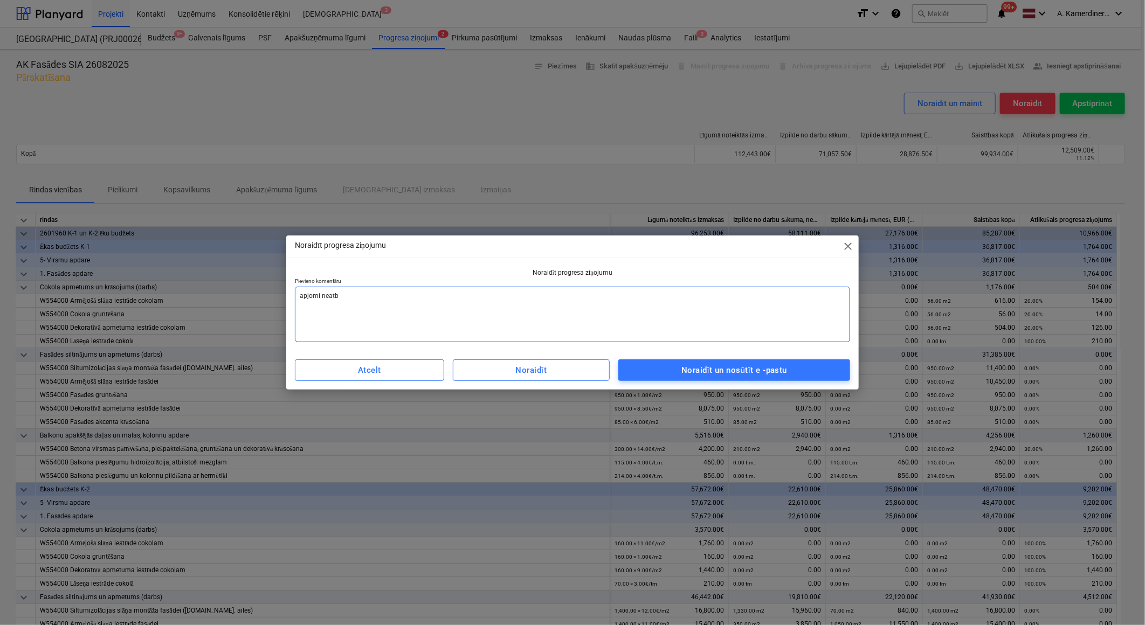
type textarea "x"
type textarea "apjomi neatbi"
type textarea "x"
type textarea "apjomi neatbil"
type textarea "x"
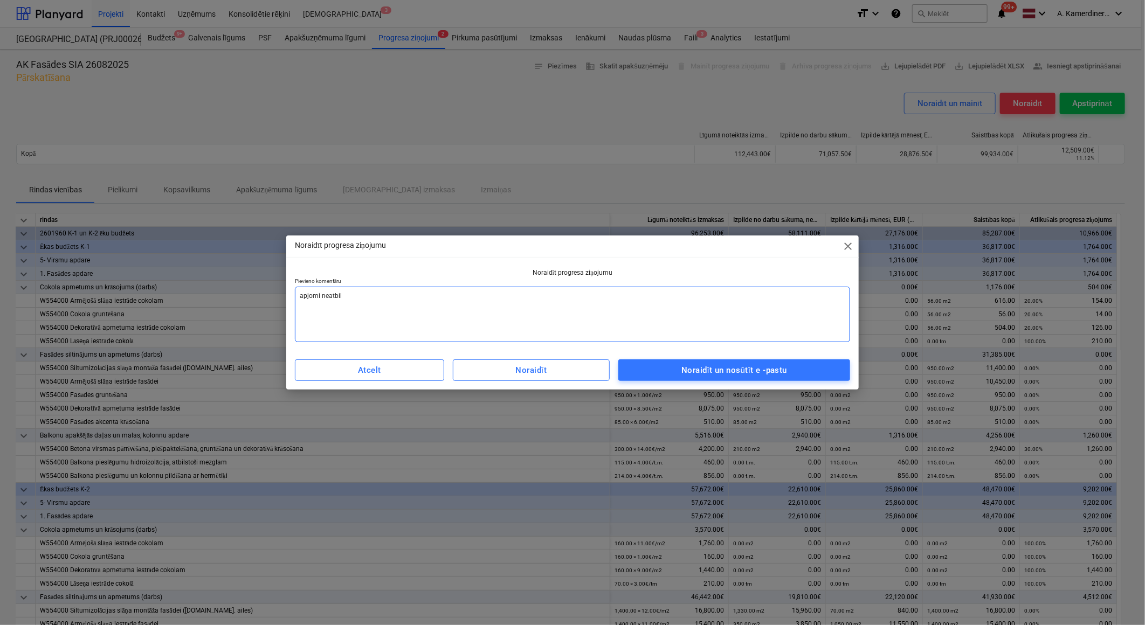
type textarea "apjomi neatbils"
type textarea "x"
type textarea "apjomi neatbilst"
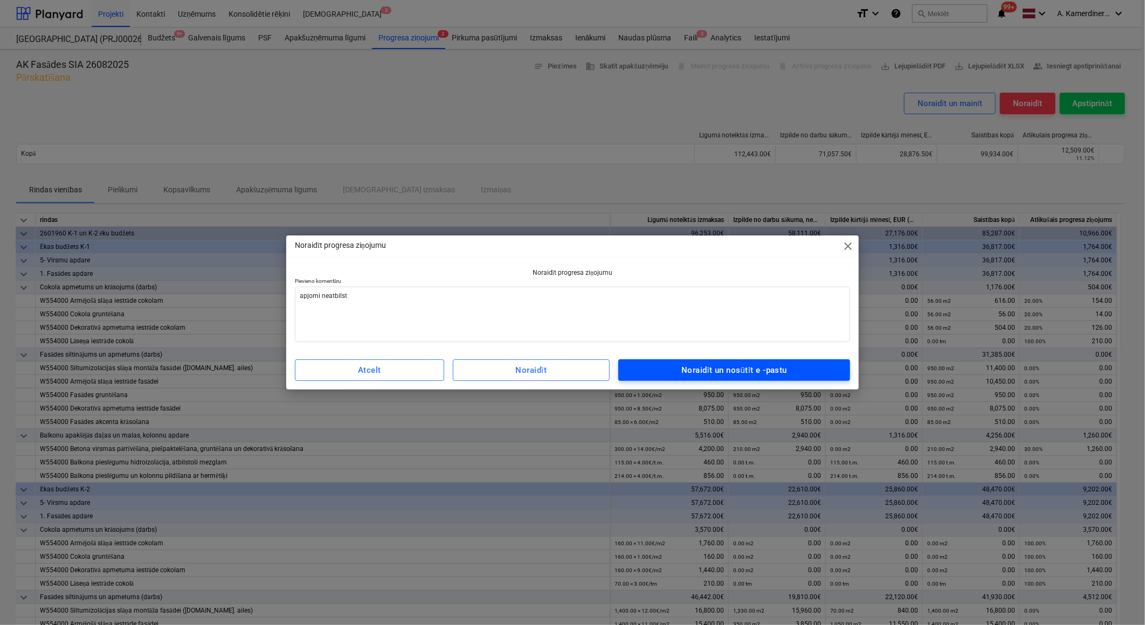
click at [680, 376] on span "Noraidīt un nosūtīt e -pastu" at bounding box center [734, 370] width 208 height 14
type textarea "x"
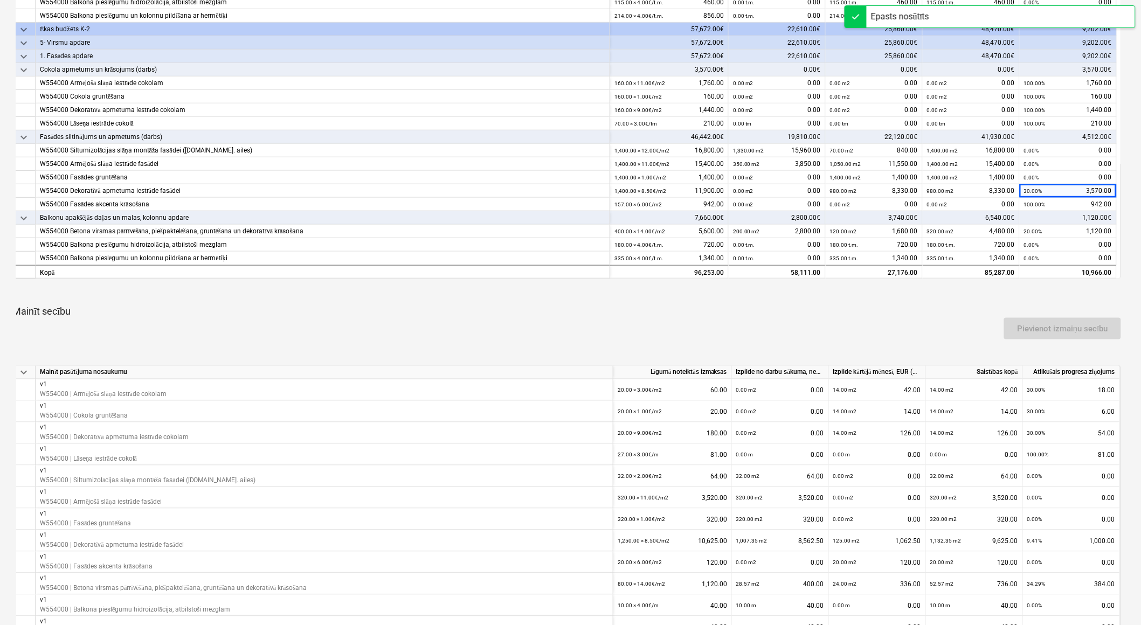
scroll to position [176, 0]
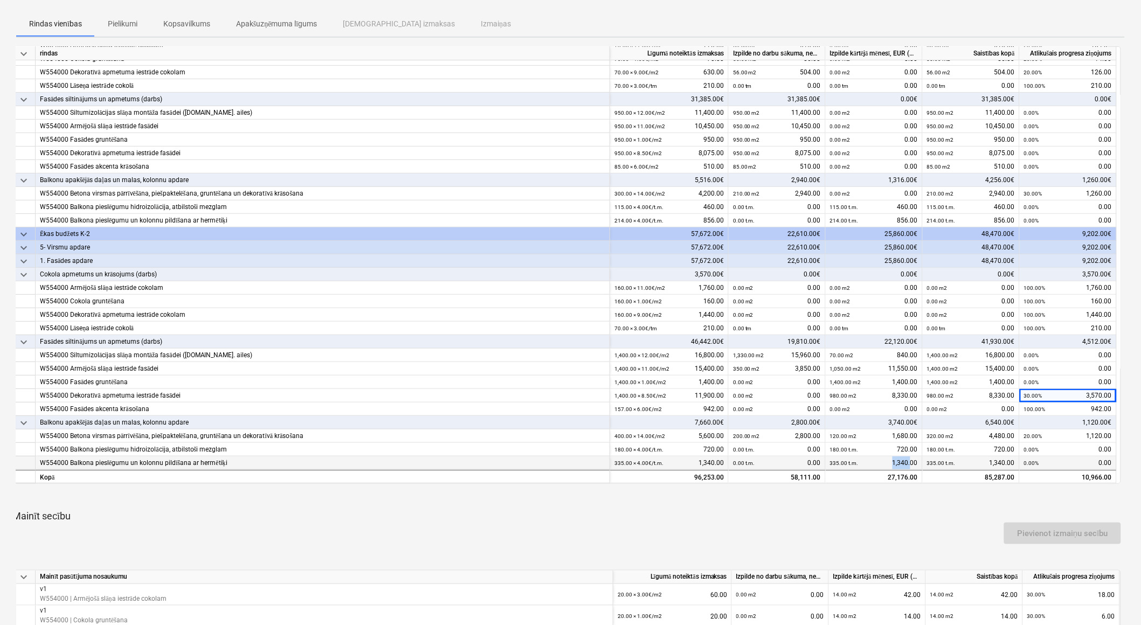
drag, startPoint x: 889, startPoint y: 464, endPoint x: 909, endPoint y: 461, distance: 20.2
click at [909, 461] on div "335.00 t.m. 1,340.00" at bounding box center [874, 463] width 88 height 13
drag, startPoint x: 1087, startPoint y: 395, endPoint x: 1107, endPoint y: 394, distance: 19.4
click at [1107, 394] on div "30.00% 3,570.00" at bounding box center [1068, 395] width 88 height 13
drag, startPoint x: 1107, startPoint y: 394, endPoint x: 1102, endPoint y: 408, distance: 14.3
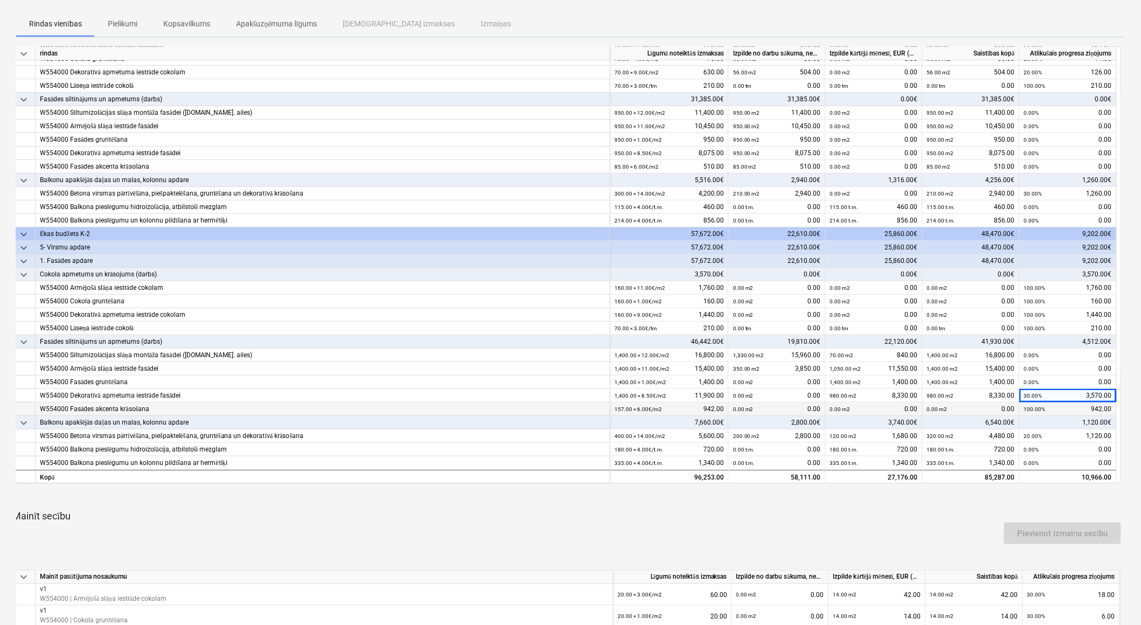
click at [1102, 408] on div "100.00% 942.00" at bounding box center [1068, 409] width 88 height 13
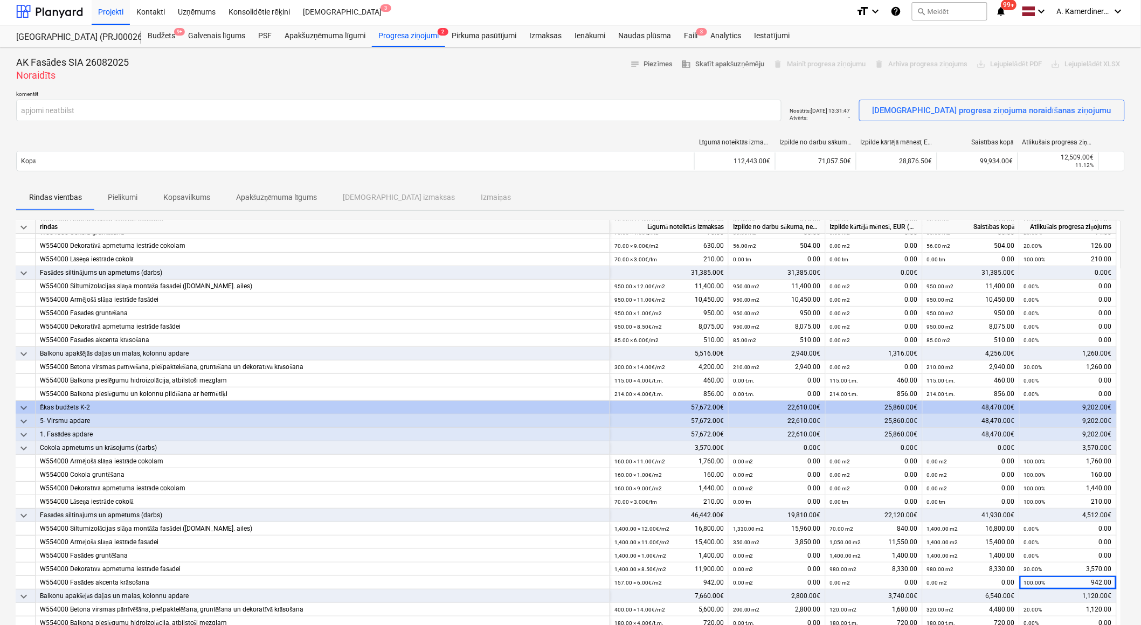
scroll to position [0, 0]
click at [692, 34] on div "Faili 3" at bounding box center [691, 38] width 26 height 22
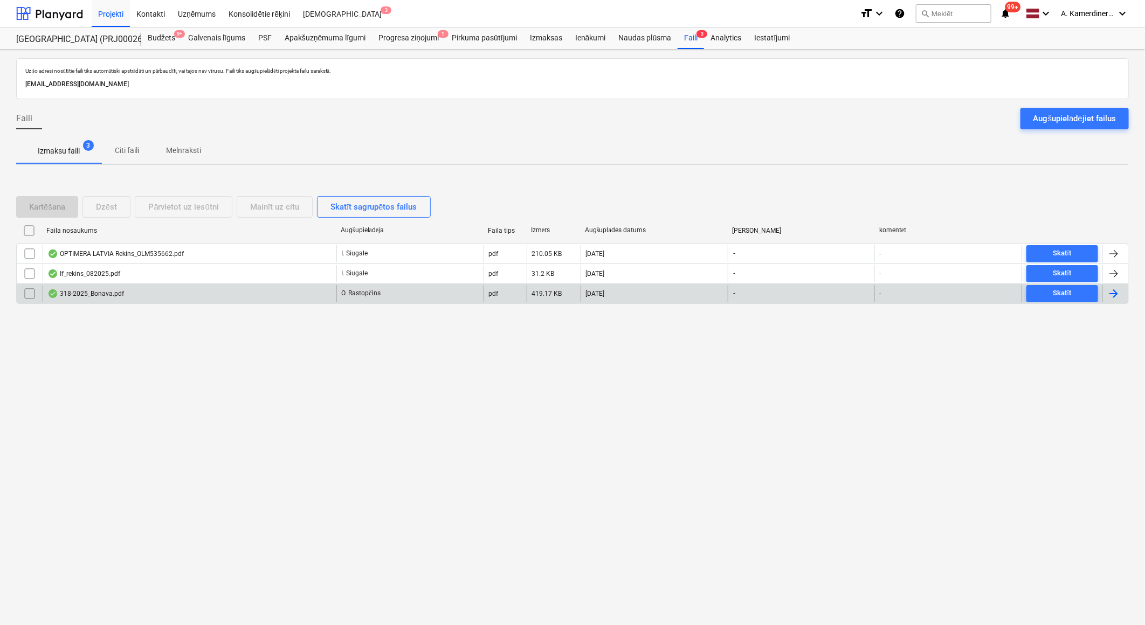
click at [410, 292] on div "O. Rastopčins" at bounding box center [409, 293] width 147 height 17
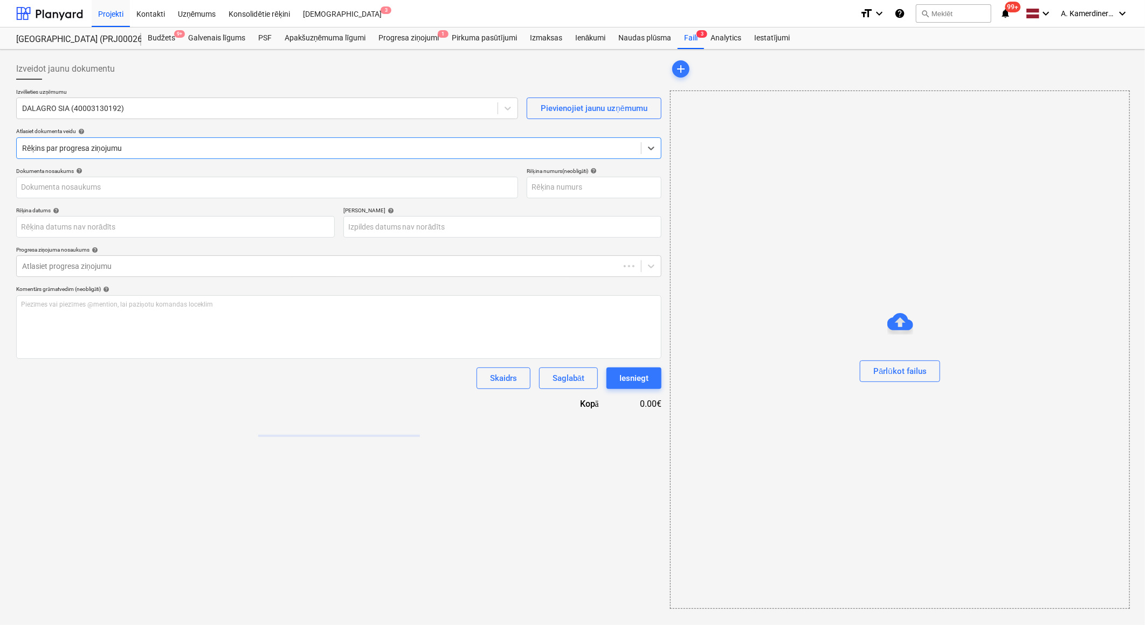
type input "318-2025"
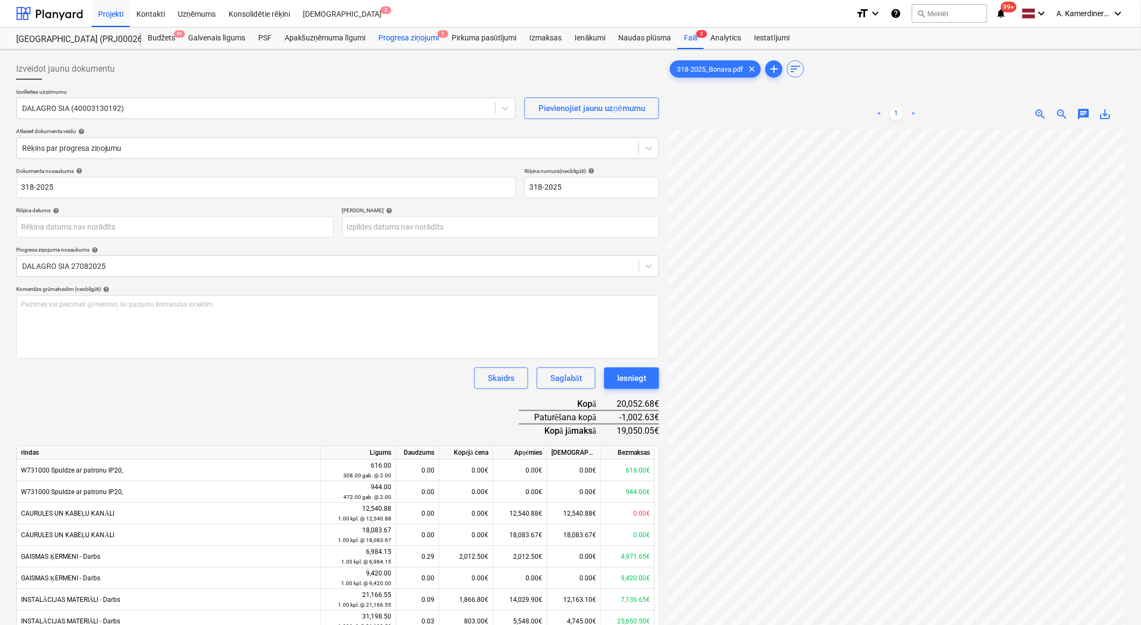
click at [415, 35] on div "Progresa ziņojumi 1" at bounding box center [408, 38] width 73 height 22
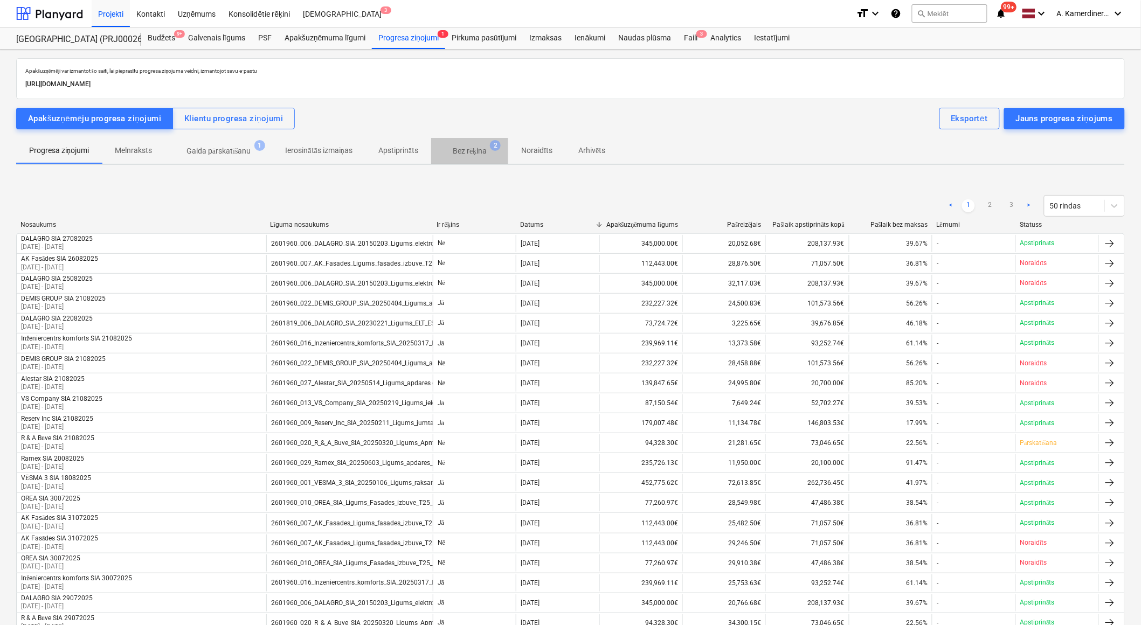
click at [466, 148] on p "Bez rēķina" at bounding box center [470, 151] width 34 height 11
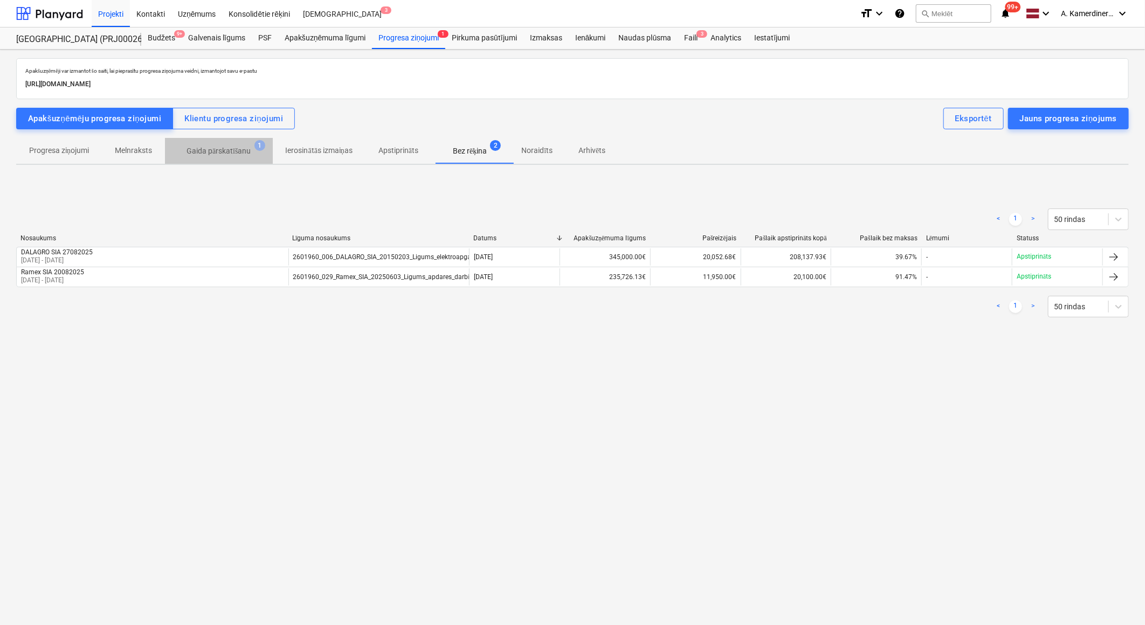
click at [240, 153] on p "Gaida pārskatīšanu" at bounding box center [219, 151] width 65 height 11
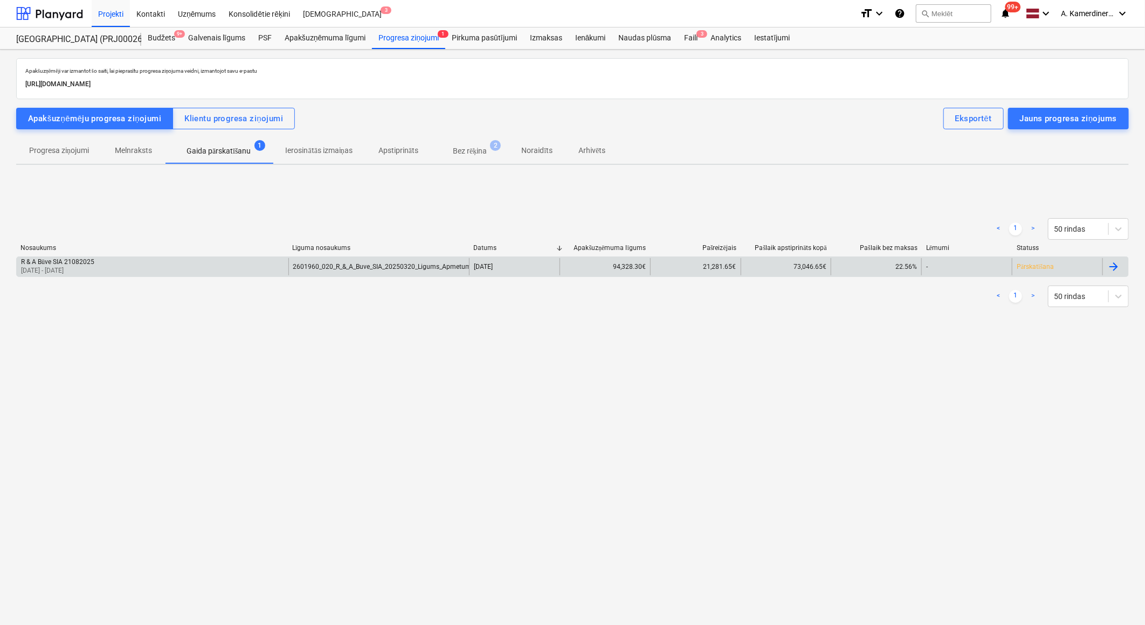
click at [381, 265] on div "2601960_020_R_&_A_Buve_SIA_20250320_Ligums_Apmetums_T25_2k_AK.pdf" at bounding box center [407, 267] width 228 height 8
click at [386, 263] on div "2601960_020_R_&_A_Buve_SIA_20250320_Ligums_Apmetums_T25_2k_AK.pdf" at bounding box center [407, 267] width 228 height 8
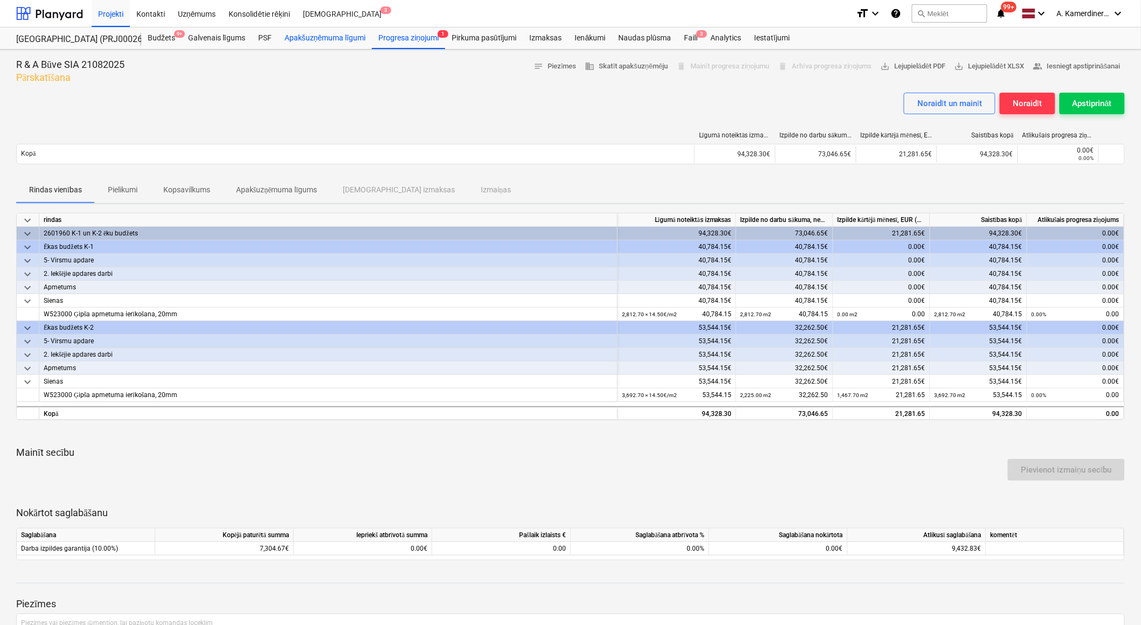
click at [331, 39] on div "Apakšuzņēmuma līgumi" at bounding box center [325, 38] width 94 height 22
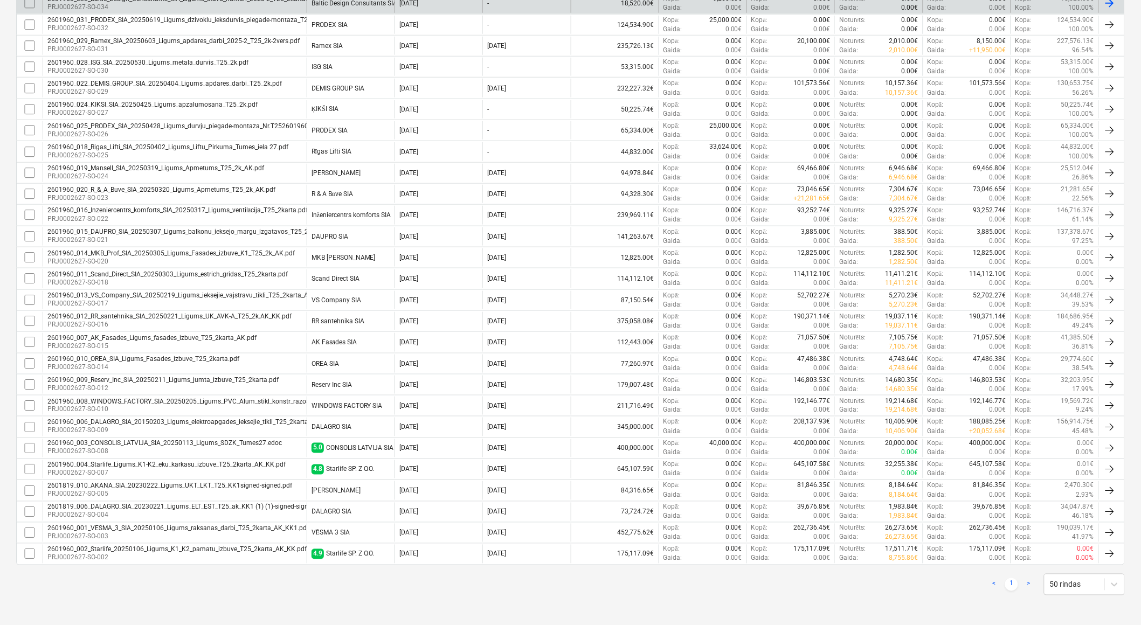
scroll to position [326, 0]
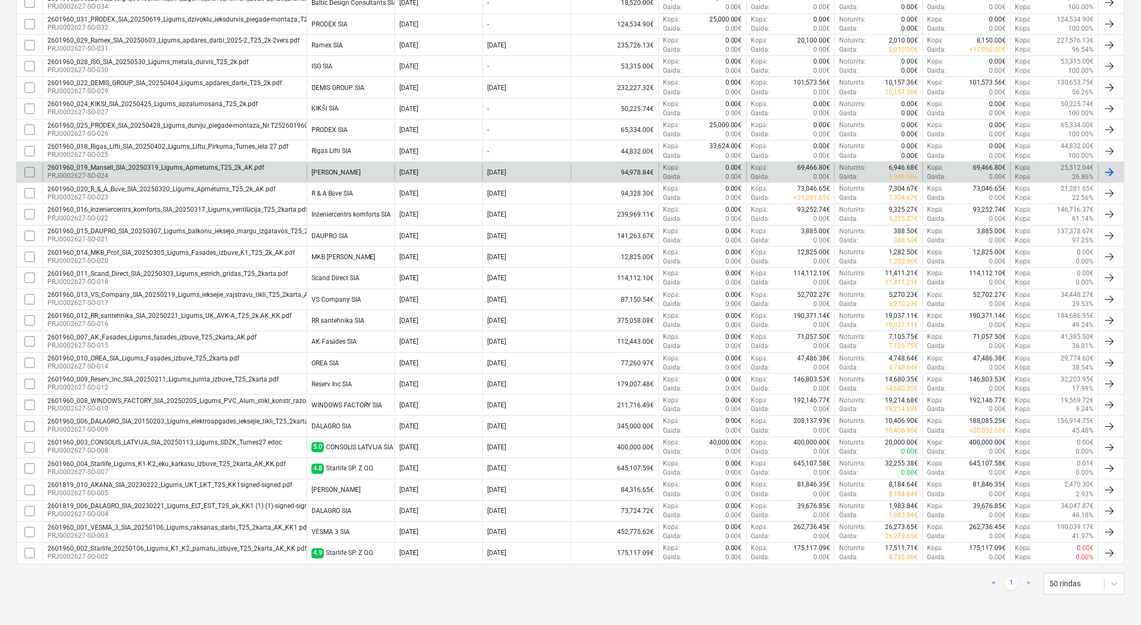
click at [344, 170] on div "[PERSON_NAME]" at bounding box center [336, 173] width 49 height 8
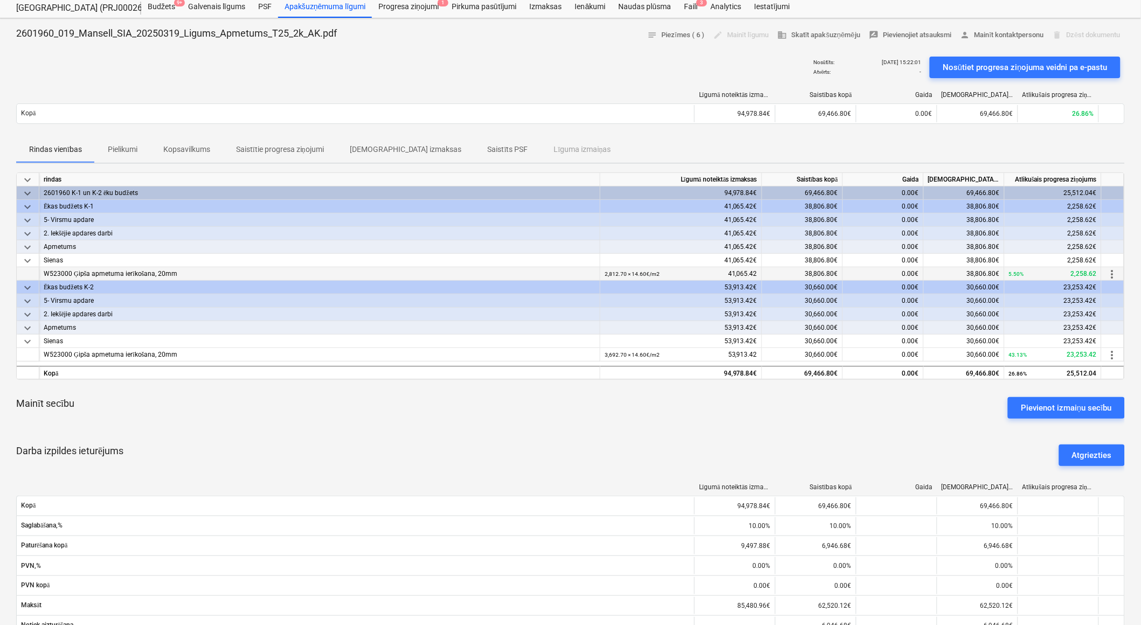
scroll to position [60, 0]
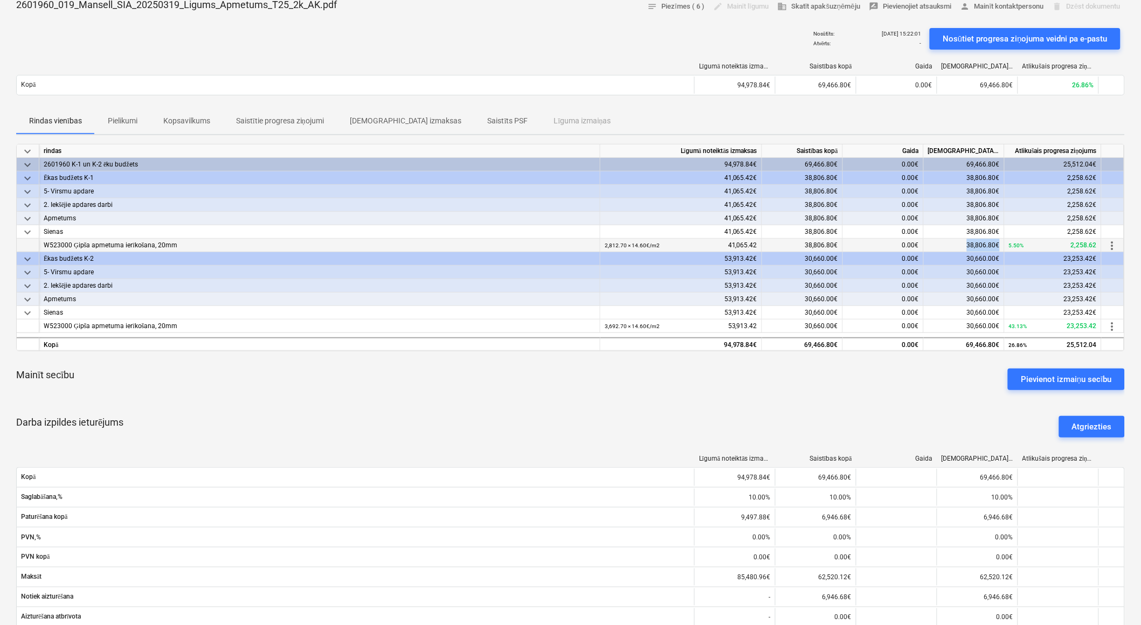
drag, startPoint x: 1001, startPoint y: 245, endPoint x: 957, endPoint y: 246, distance: 43.7
click at [957, 246] on div "38,806.80€" at bounding box center [964, 245] width 81 height 13
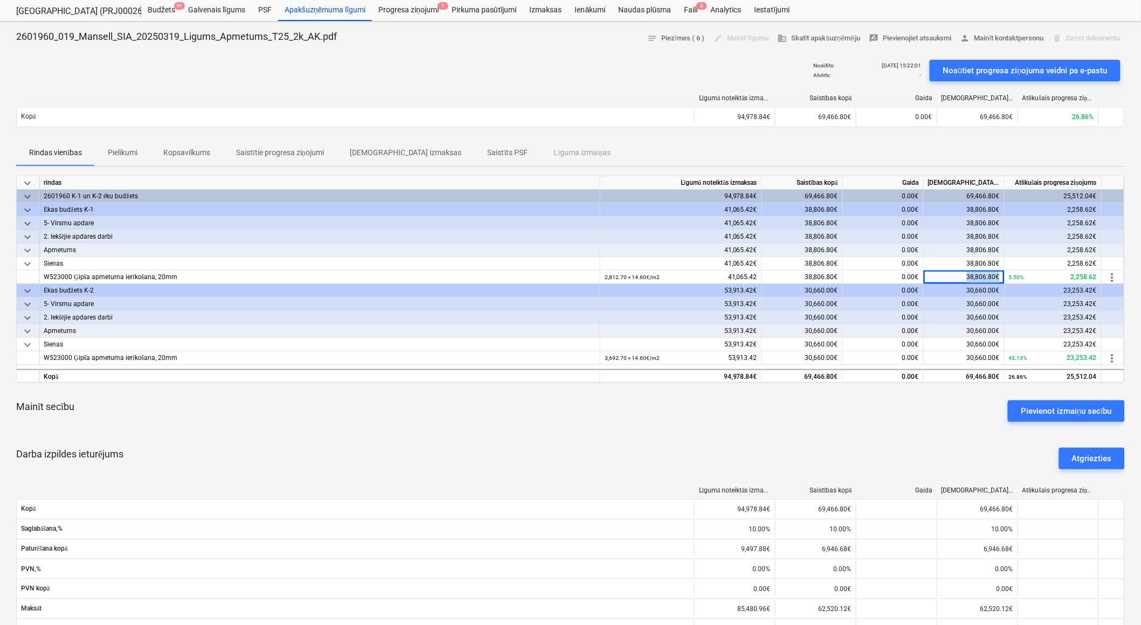
scroll to position [0, 0]
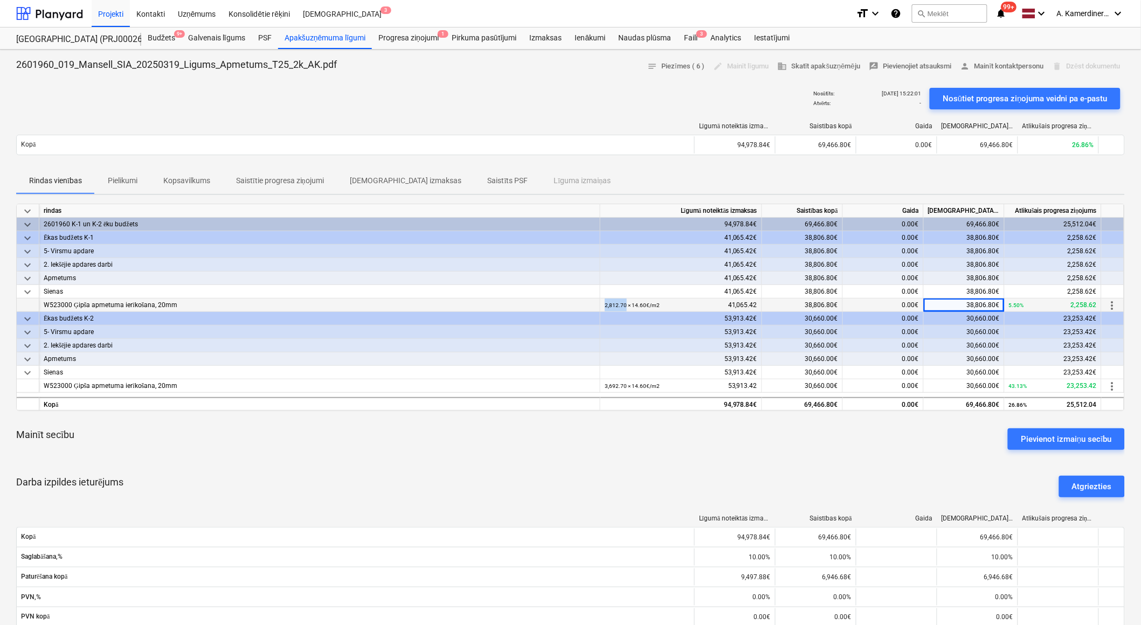
drag, startPoint x: 604, startPoint y: 303, endPoint x: 625, endPoint y: 303, distance: 21.0
click at [625, 303] on div "2,812.70 × 14.60€ / m2 41,065.42" at bounding box center [682, 305] width 162 height 13
click at [802, 474] on div "Darba izpildes ieturējums Atgriezties" at bounding box center [570, 486] width 1109 height 39
